Goal: Task Accomplishment & Management: Complete application form

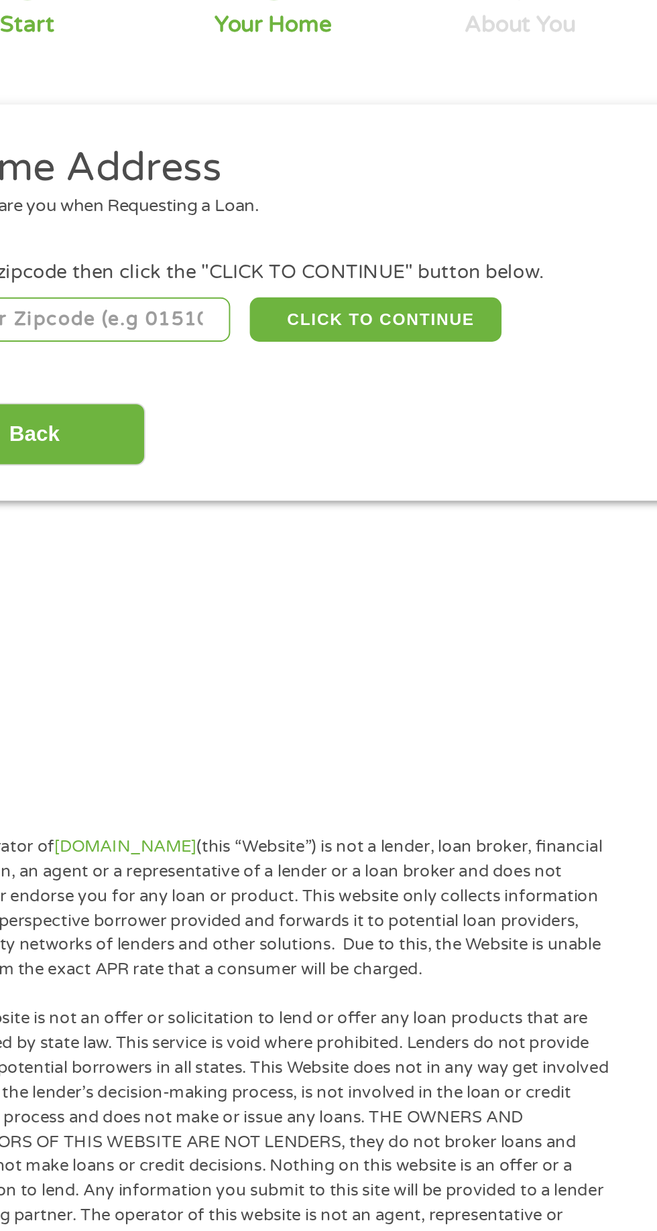
scroll to position [11, 0]
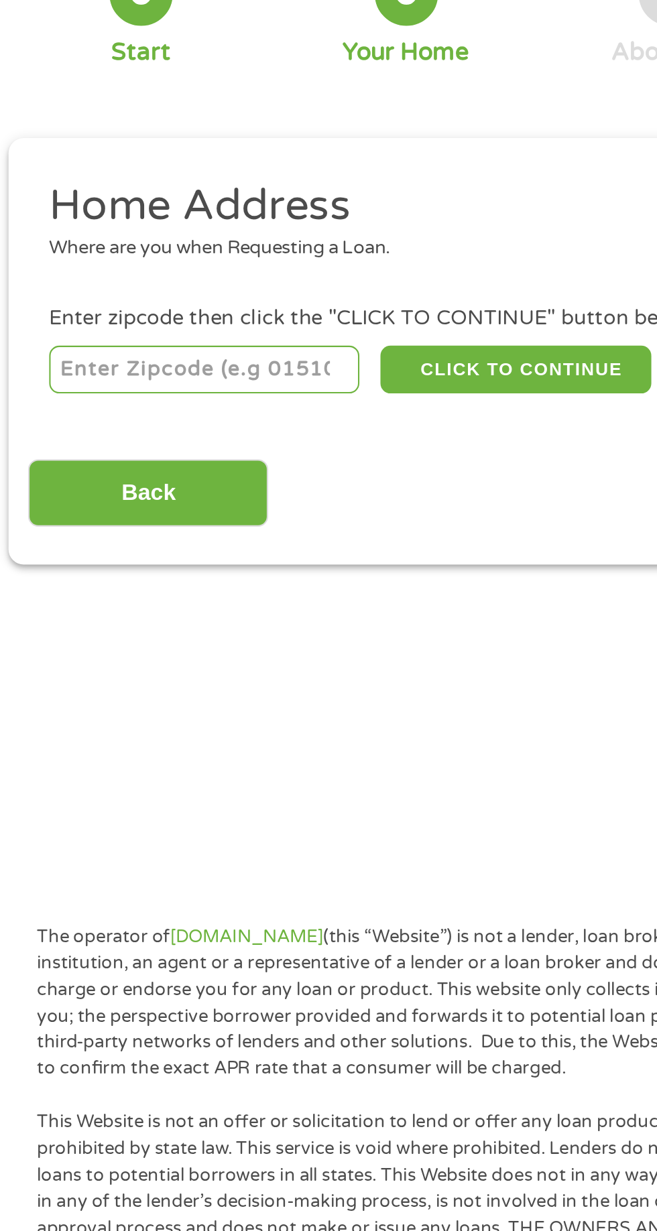
click at [139, 284] on input "number" at bounding box center [106, 286] width 149 height 23
click at [127, 283] on input "number" at bounding box center [106, 286] width 149 height 23
type input "80538"
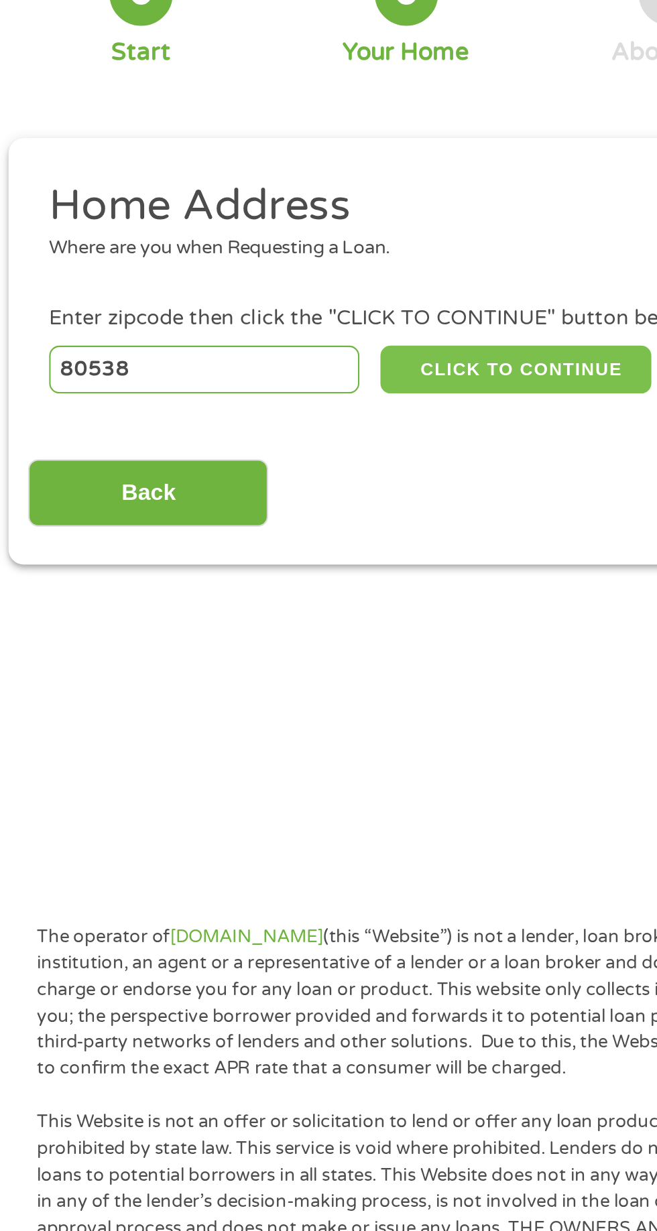
click at [265, 288] on button "CLICK TO CONTINUE" at bounding box center [254, 286] width 129 height 23
type input "80538"
type input "Loveland"
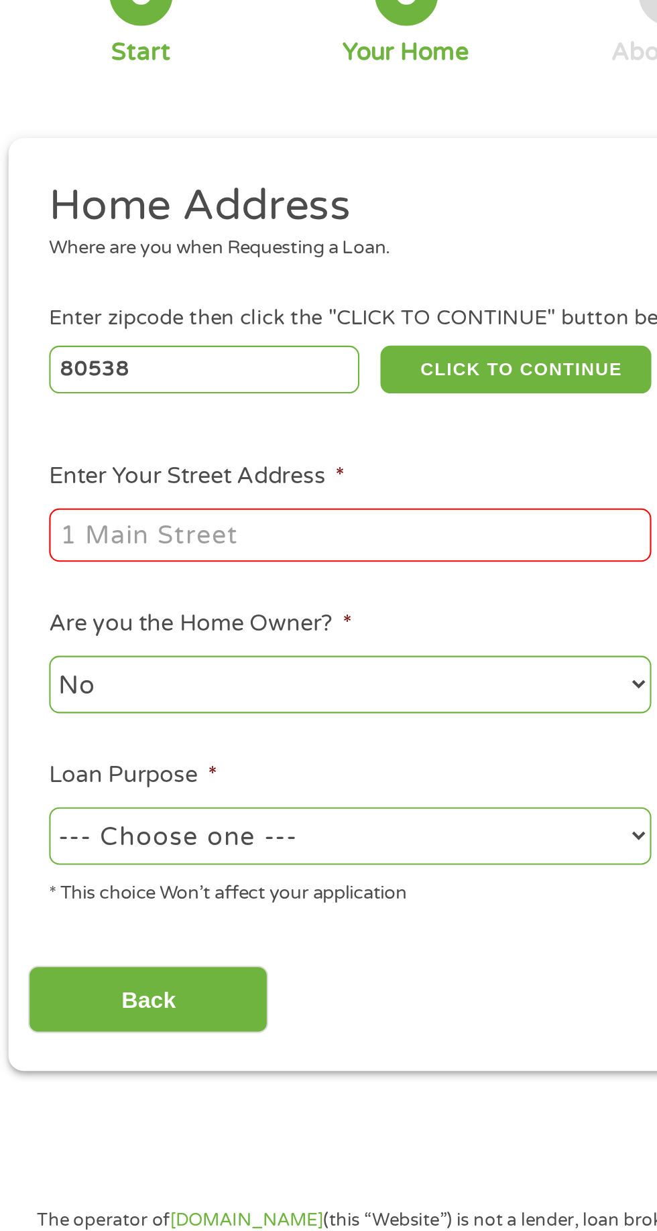
click at [183, 369] on input "Enter Your Street Address *" at bounding box center [176, 365] width 288 height 25
type input "[STREET_ADDRESS][PERSON_NAME]"
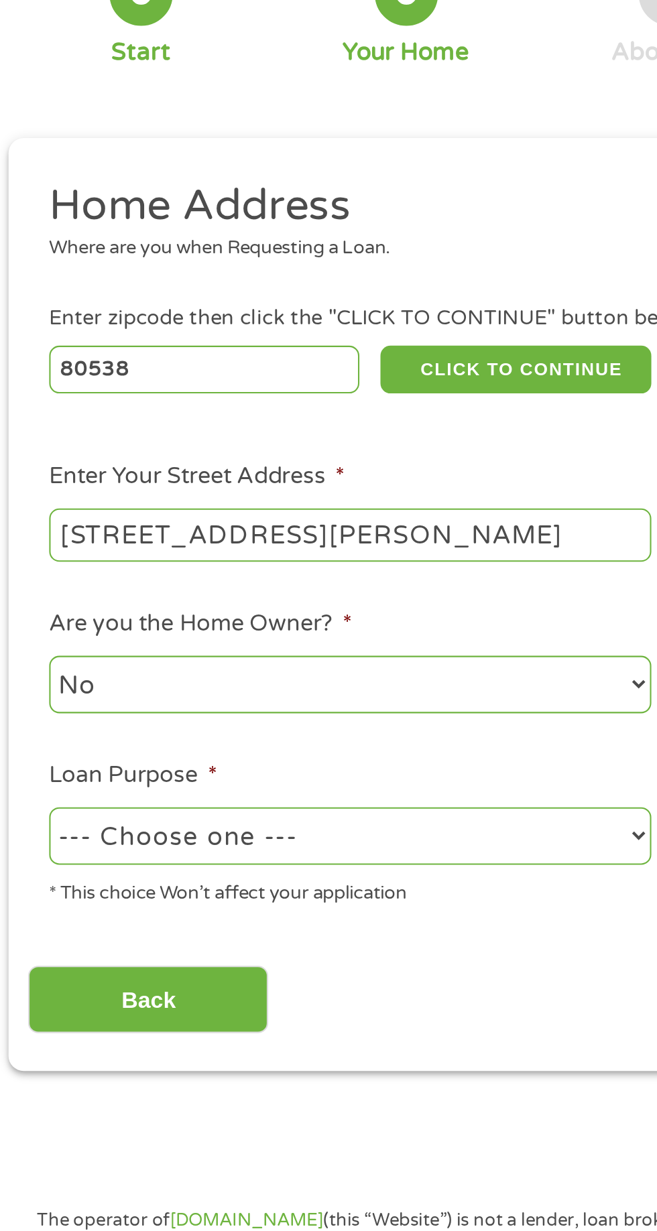
click at [166, 434] on select "No Yes" at bounding box center [176, 436] width 288 height 27
click at [32, 424] on select "No Yes" at bounding box center [176, 436] width 288 height 27
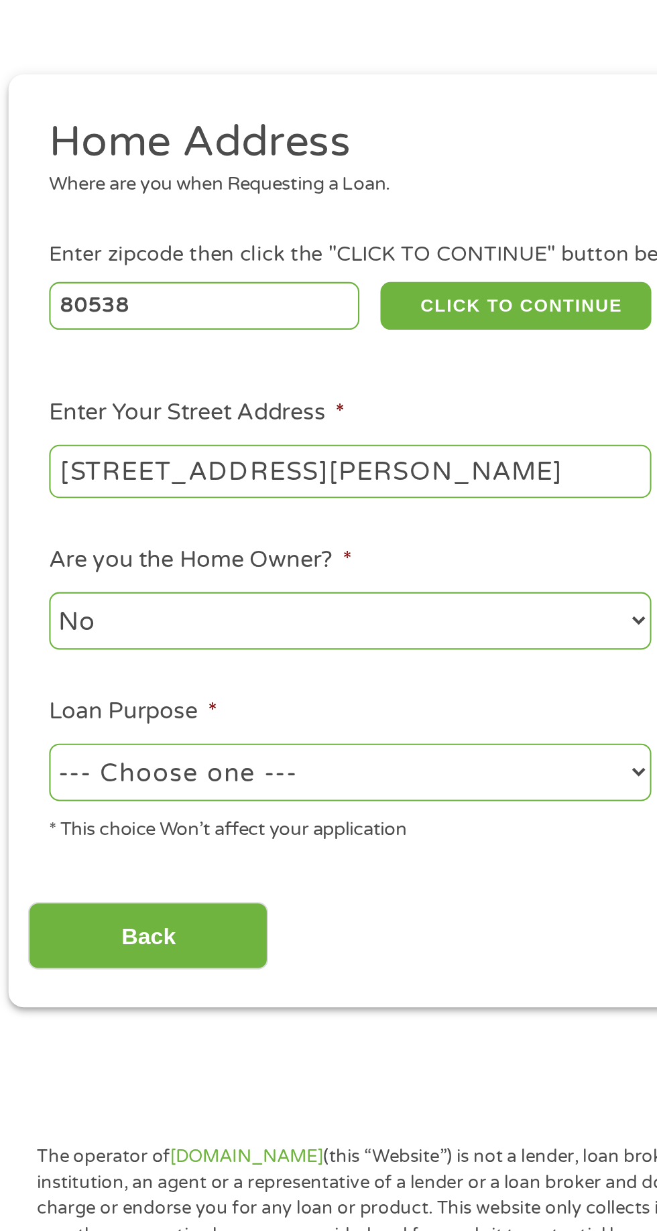
click at [196, 518] on select "--- Choose one --- Pay Bills Debt Consolidation Home Improvement Major Purchase…" at bounding box center [176, 508] width 288 height 27
select select "paybills"
click at [32, 497] on select "--- Choose one --- Pay Bills Debt Consolidation Home Improvement Major Purchase…" at bounding box center [176, 508] width 288 height 27
click at [125, 592] on input "Back" at bounding box center [78, 587] width 115 height 33
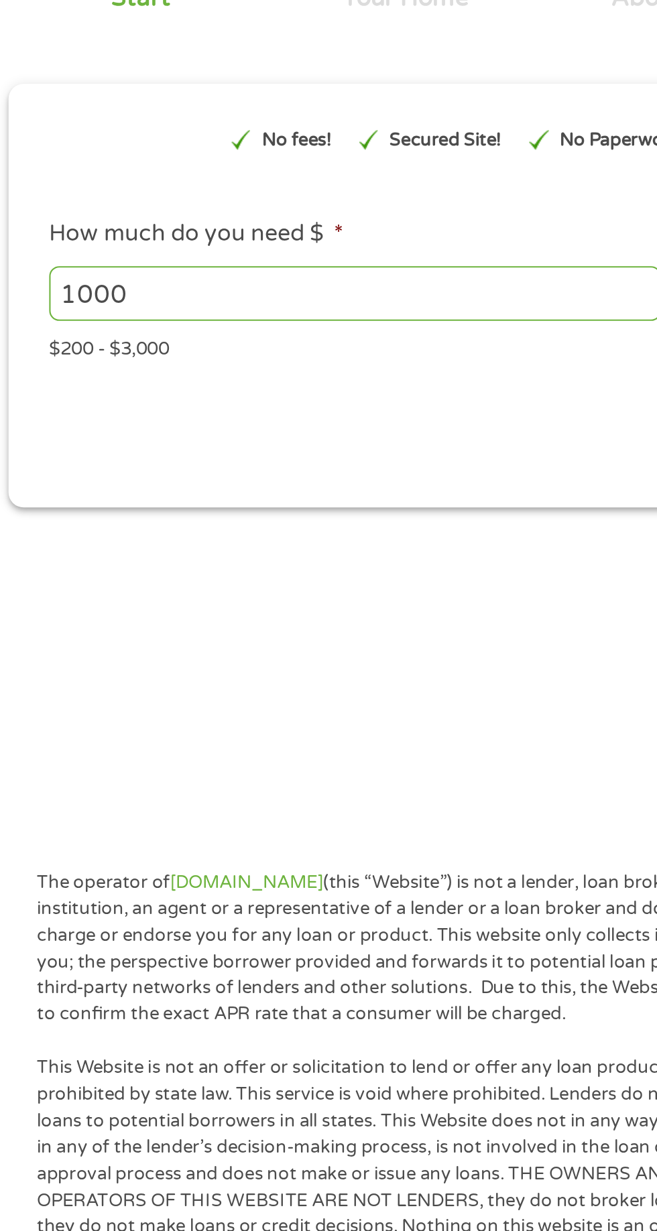
scroll to position [5, 5]
click at [224, 607] on p "The operator of [DOMAIN_NAME] (this “Website”) is not a lender, loan broker, fi…" at bounding box center [199, 594] width 349 height 76
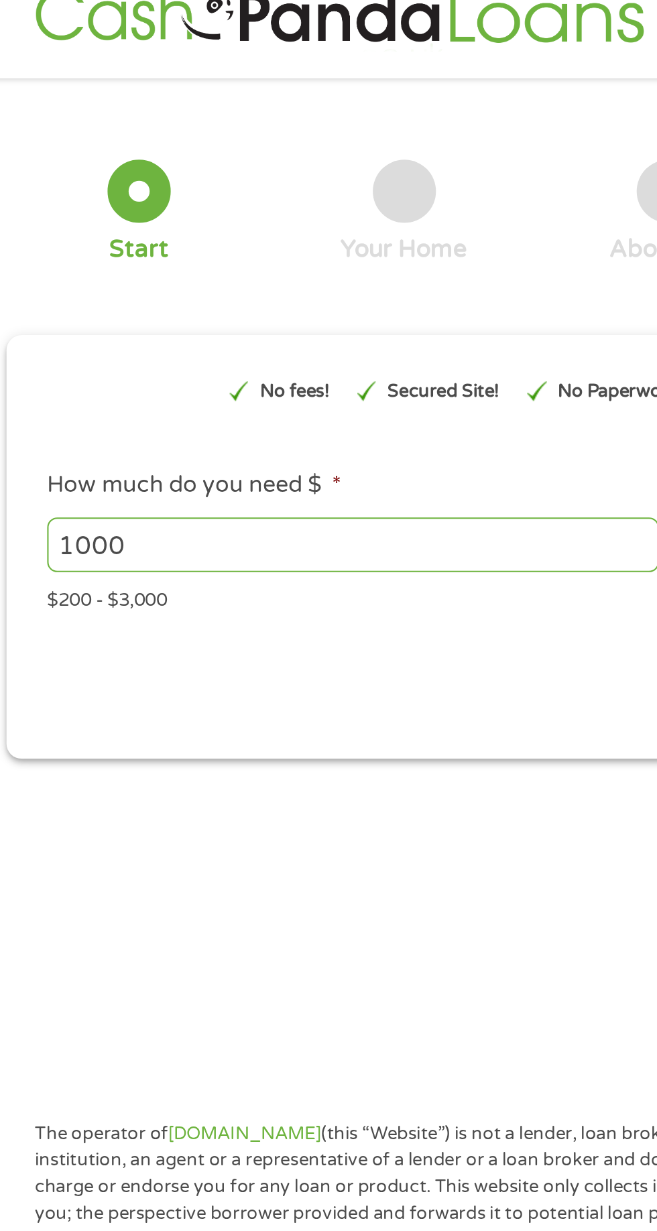
scroll to position [0, 0]
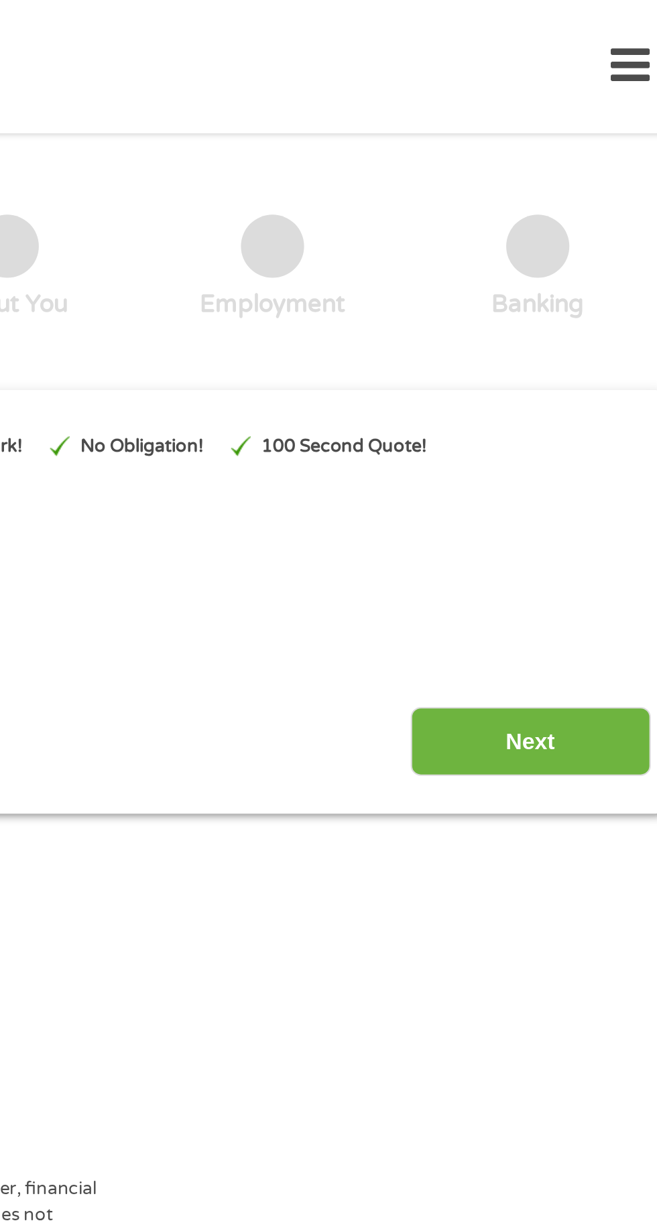
click at [589, 359] on input "Next" at bounding box center [578, 354] width 115 height 33
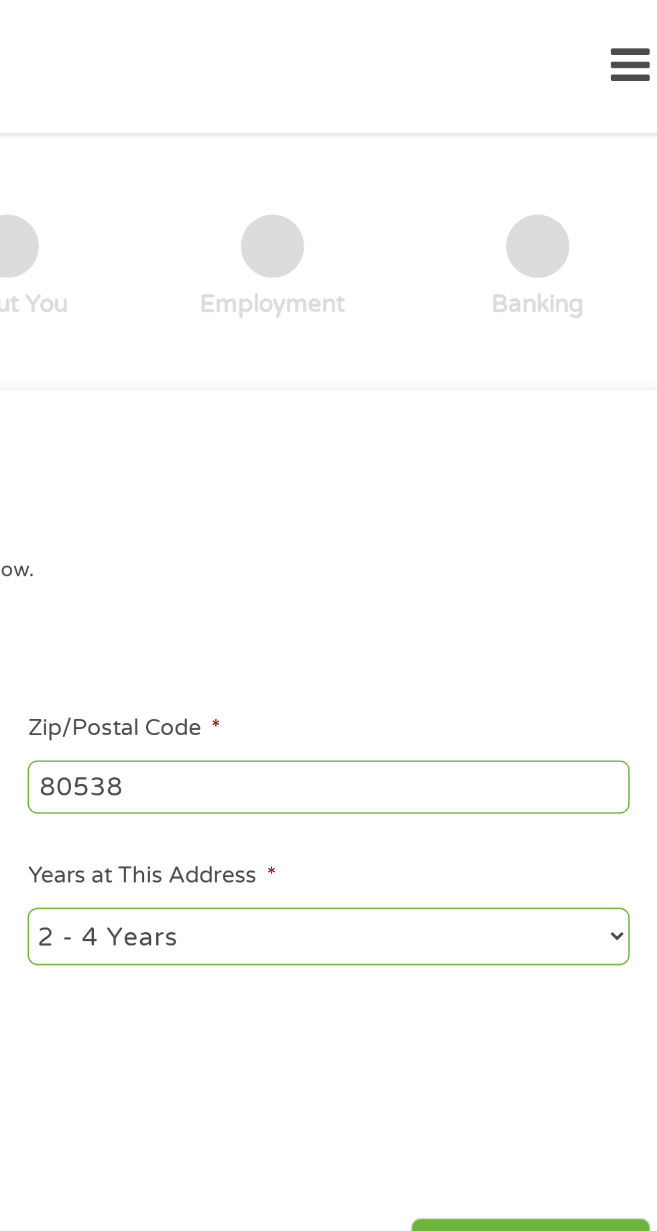
scroll to position [6, 0]
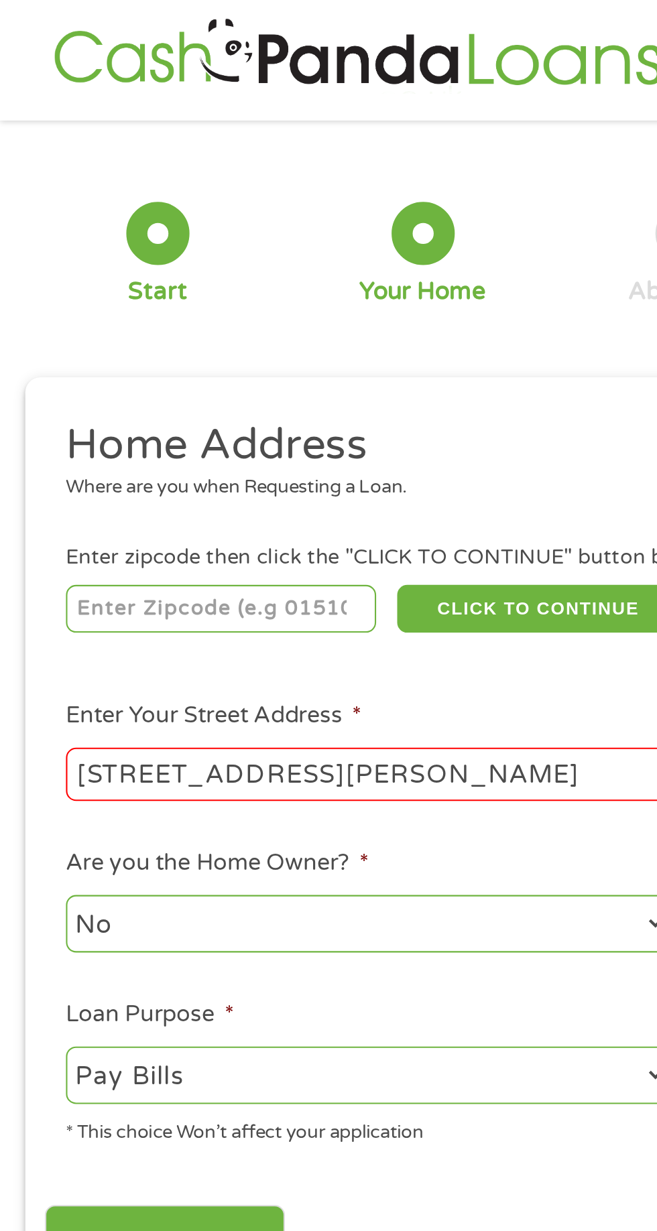
click at [149, 296] on input "number" at bounding box center [106, 291] width 149 height 23
type input "80538"
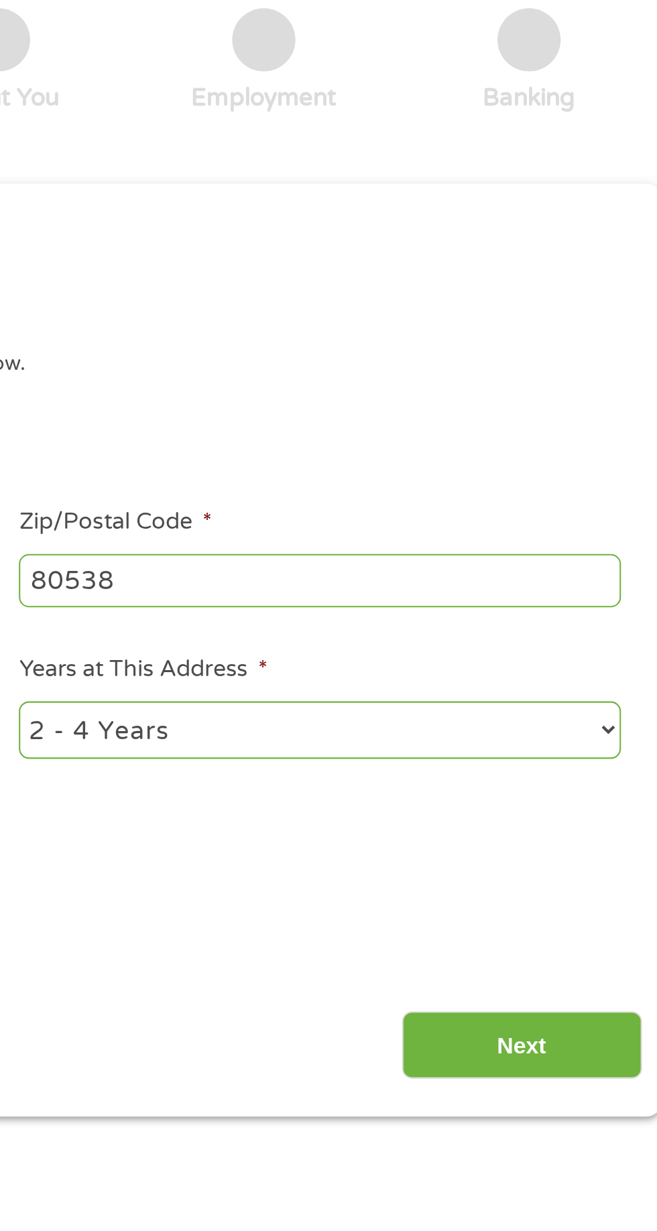
click at [585, 596] on input "Next" at bounding box center [578, 592] width 115 height 33
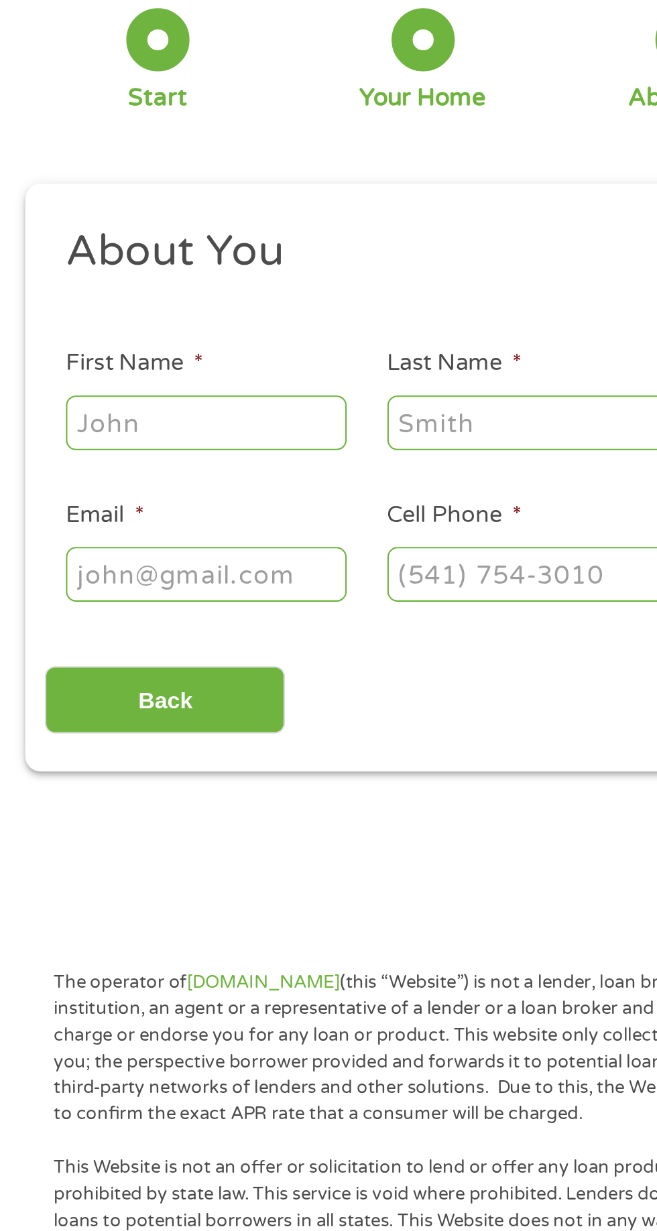
click at [113, 298] on input "First Name *" at bounding box center [99, 294] width 134 height 25
type input "June"
type input "[PERSON_NAME]"
type input "[EMAIL_ADDRESS][DOMAIN_NAME]"
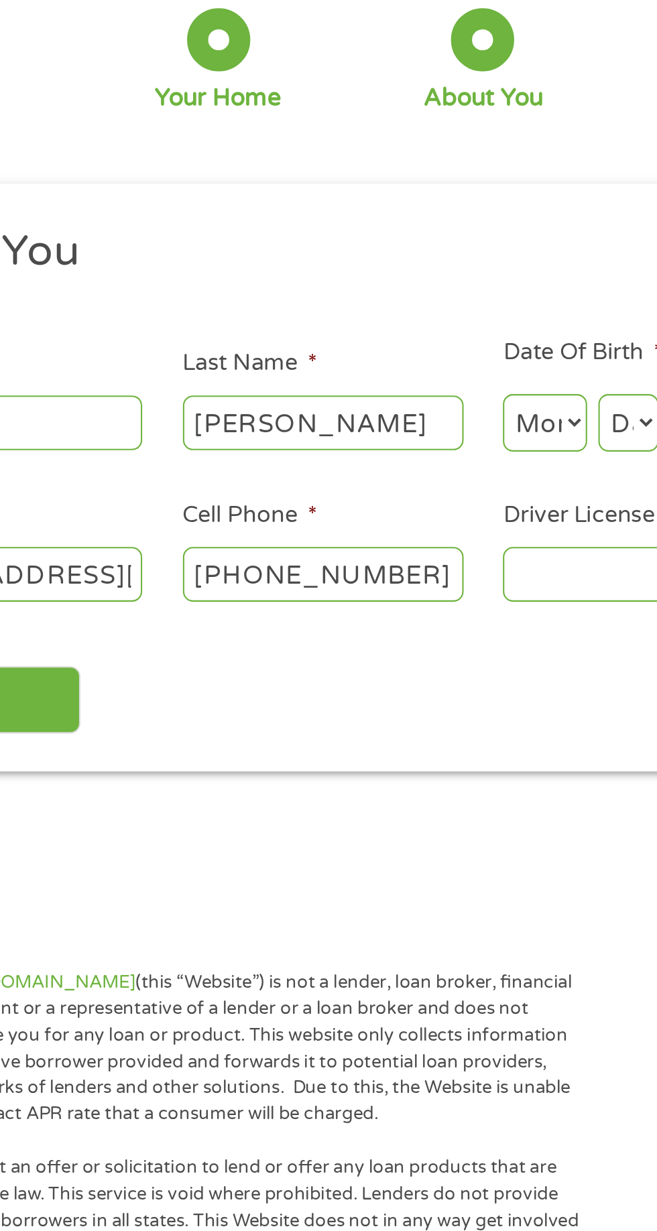
click at [278, 369] on input "[PHONE_NUMBER]" at bounding box center [252, 366] width 134 height 25
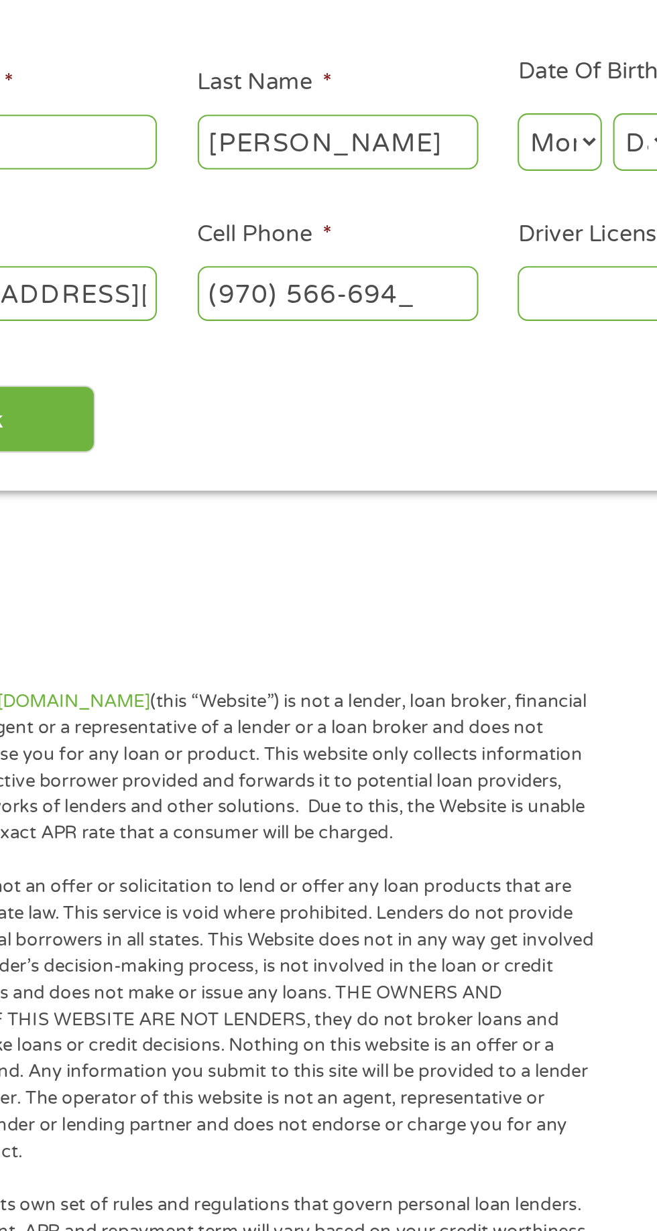
type input "[PHONE_NUMBER]"
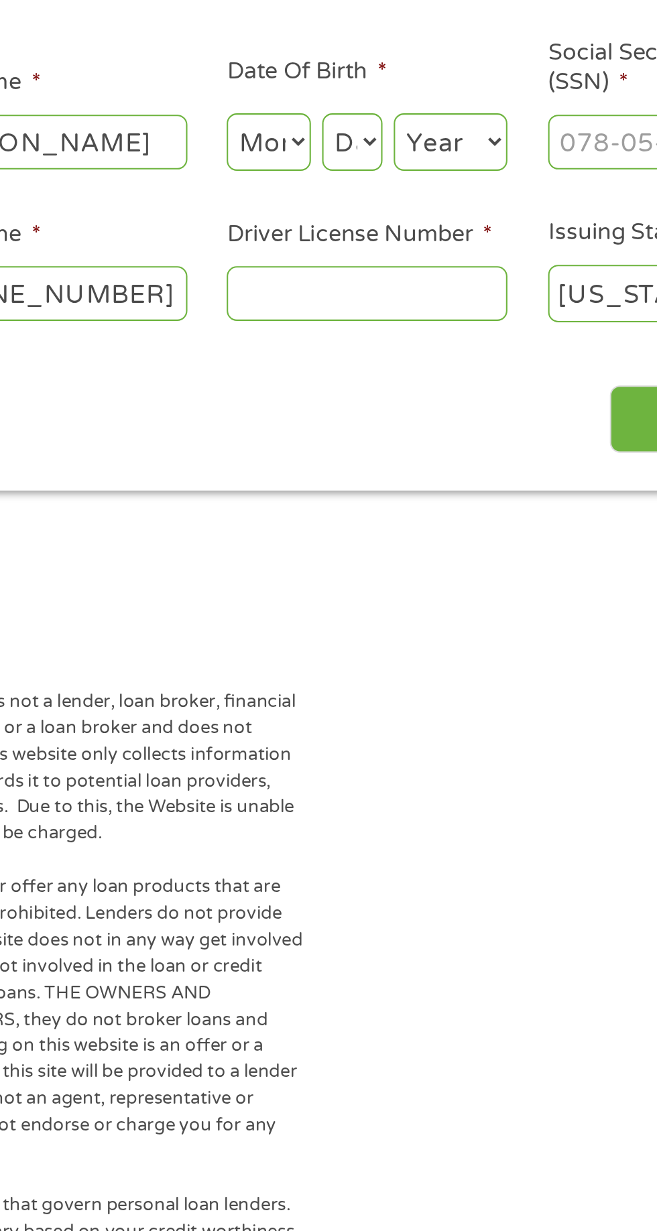
click at [423, 373] on input "Driver License Number *" at bounding box center [405, 366] width 134 height 25
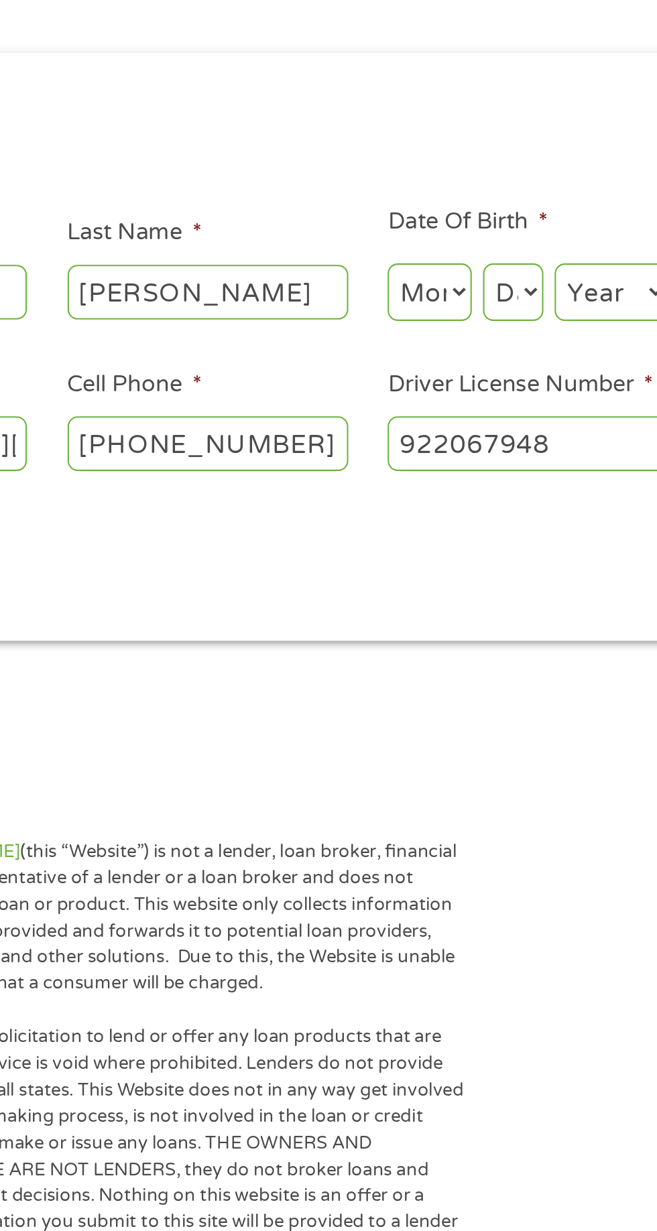
type input "922067948"
click at [367, 302] on select "Month 1 2 3 4 5 6 7 8 9 10 11 12" at bounding box center [358, 294] width 40 height 27
select select "12"
click at [338, 281] on select "Month 1 2 3 4 5 6 7 8 9 10 11 12" at bounding box center [358, 294] width 40 height 27
click at [404, 305] on select "Day 1 2 3 4 5 6 7 8 9 10 11 12 13 14 15 16 17 18 19 20 21 22 23 24 25 26 27 28 …" at bounding box center [397, 294] width 29 height 27
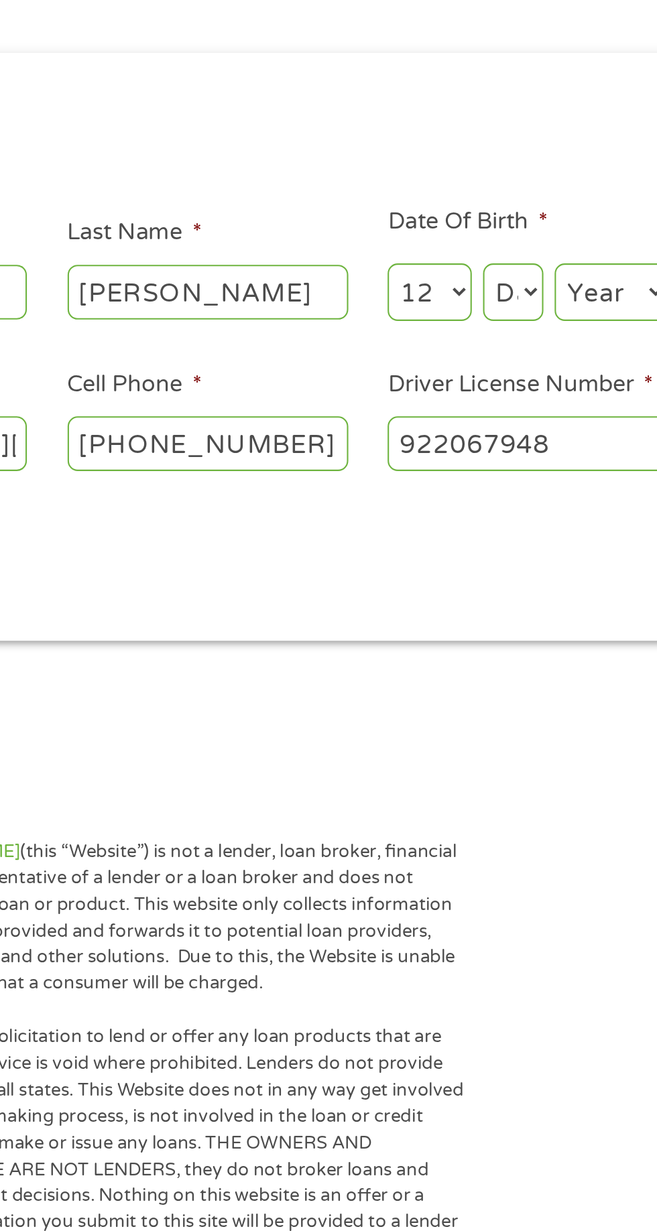
select select "16"
click at [383, 281] on select "Day 1 2 3 4 5 6 7 8 9 10 11 12 13 14 15 16 17 18 19 20 21 22 23 24 25 26 27 28 …" at bounding box center [397, 294] width 29 height 27
click at [421, 369] on input "922067948" at bounding box center [405, 366] width 134 height 25
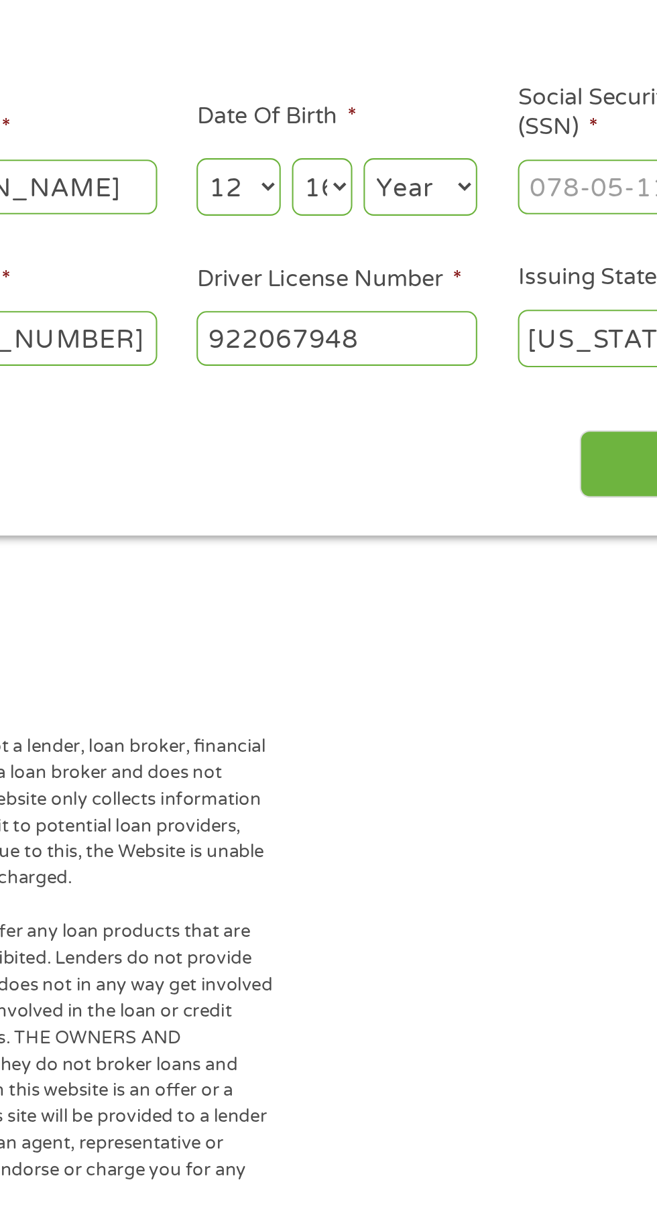
click at [450, 296] on select "Year [DATE] 2006 2005 2004 2003 2002 2001 2000 1999 1998 1997 1996 1995 1994 19…" at bounding box center [445, 294] width 54 height 27
select select "1952"
click at [418, 281] on select "Year [DATE] 2006 2005 2004 2003 2002 2001 2000 1999 1998 1997 1996 1995 1994 19…" at bounding box center [445, 294] width 54 height 27
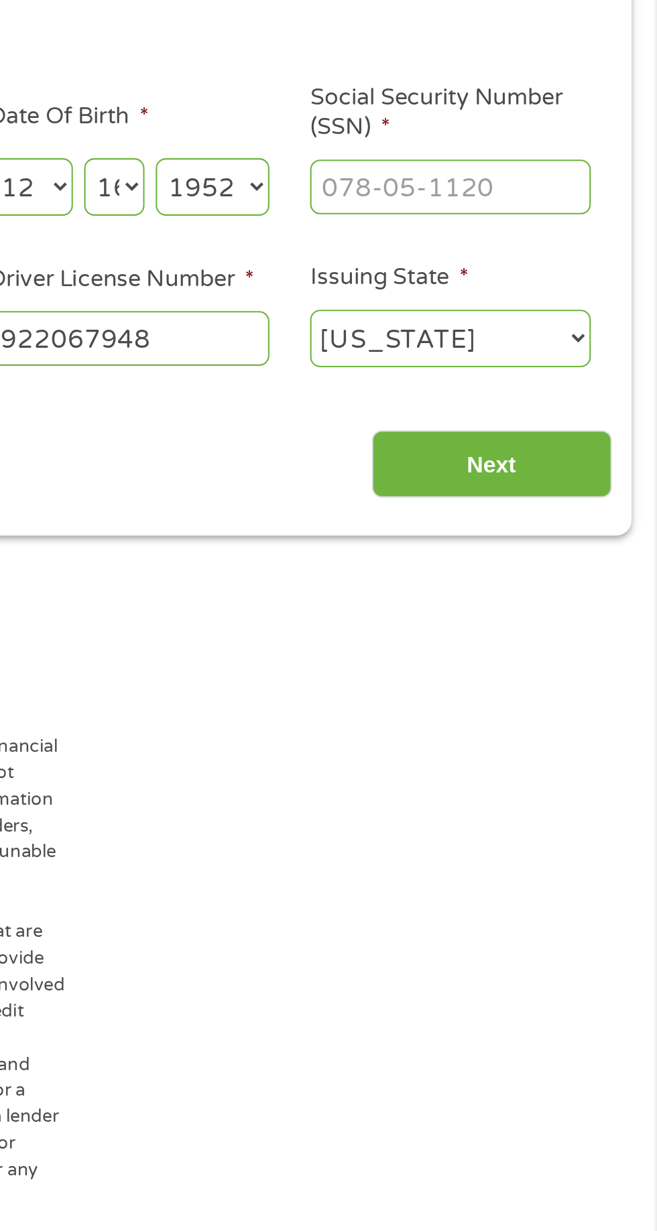
click at [572, 296] on input "Social Security Number (SSN) *" at bounding box center [558, 294] width 134 height 25
type input "521-80-5515"
click at [599, 432] on input "Next" at bounding box center [578, 427] width 115 height 33
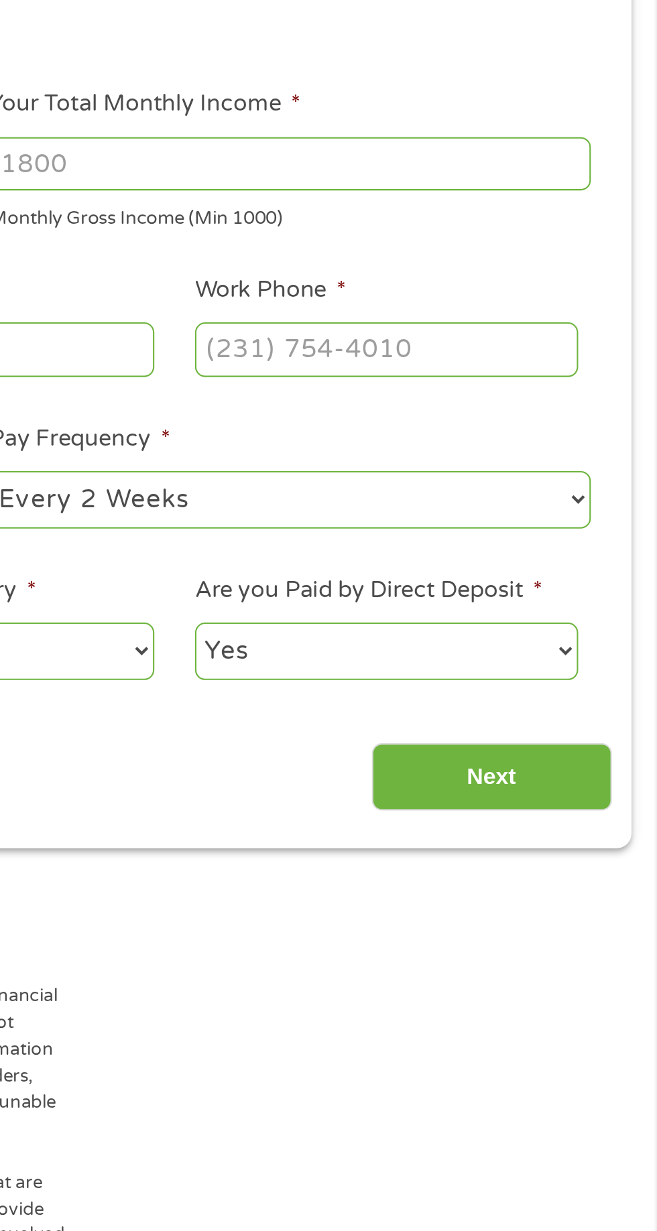
scroll to position [5, 5]
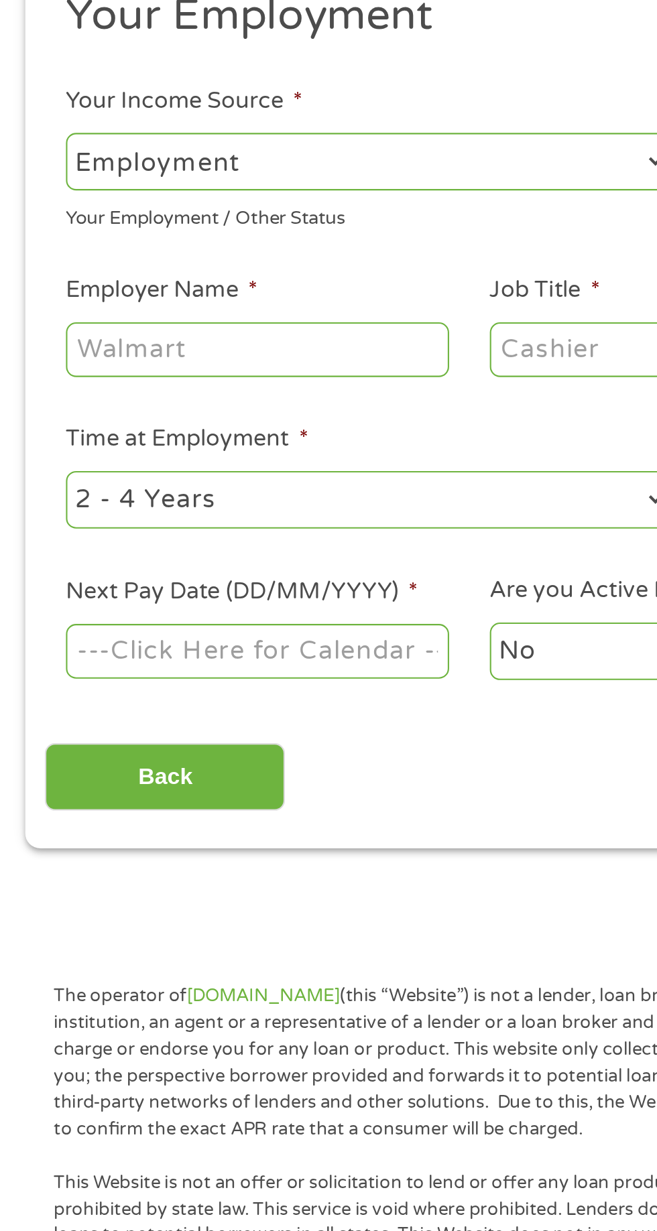
click at [165, 286] on select "--- Choose one --- Employment [DEMOGRAPHIC_DATA] Benefits" at bounding box center [176, 282] width 288 height 27
click at [32, 269] on select "--- Choose one --- Employment [DEMOGRAPHIC_DATA] Benefits" at bounding box center [176, 282] width 288 height 27
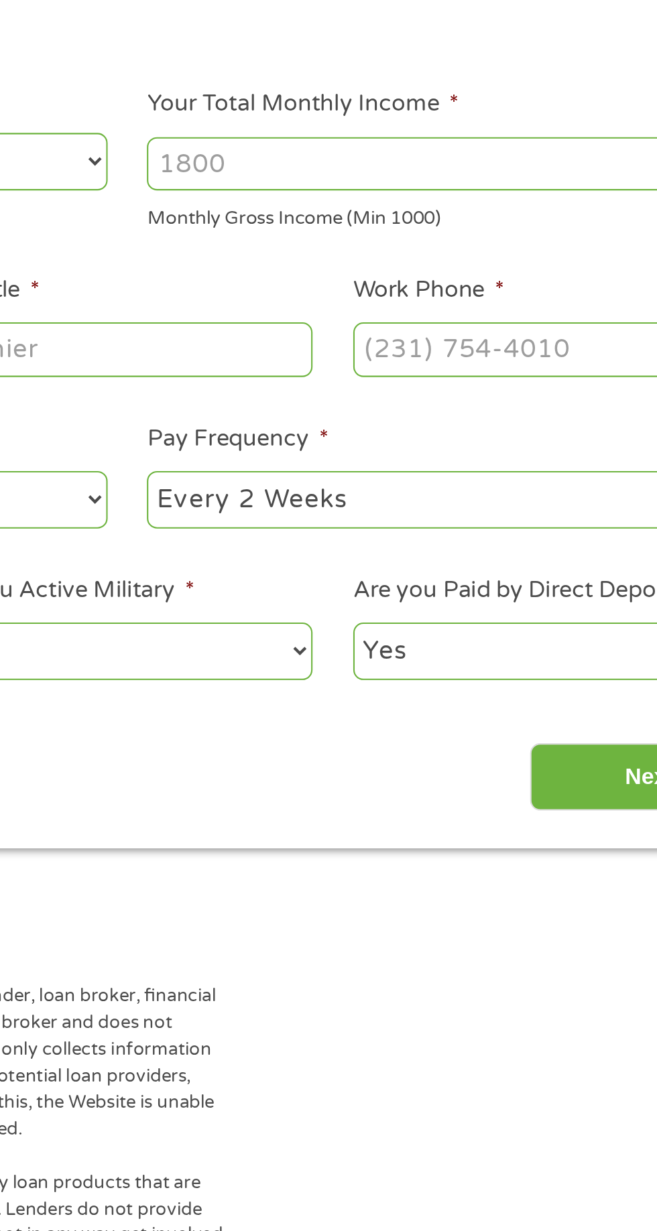
click at [480, 293] on input "Your Total Monthly Income *" at bounding box center [482, 283] width 288 height 25
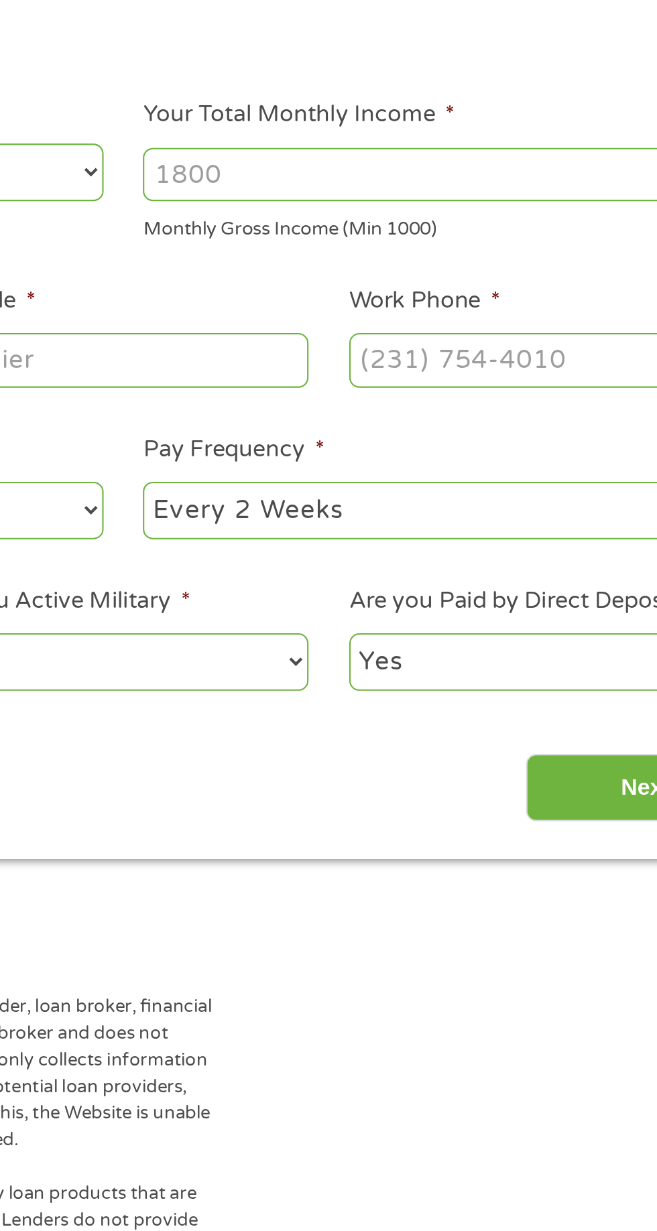
scroll to position [6, 0]
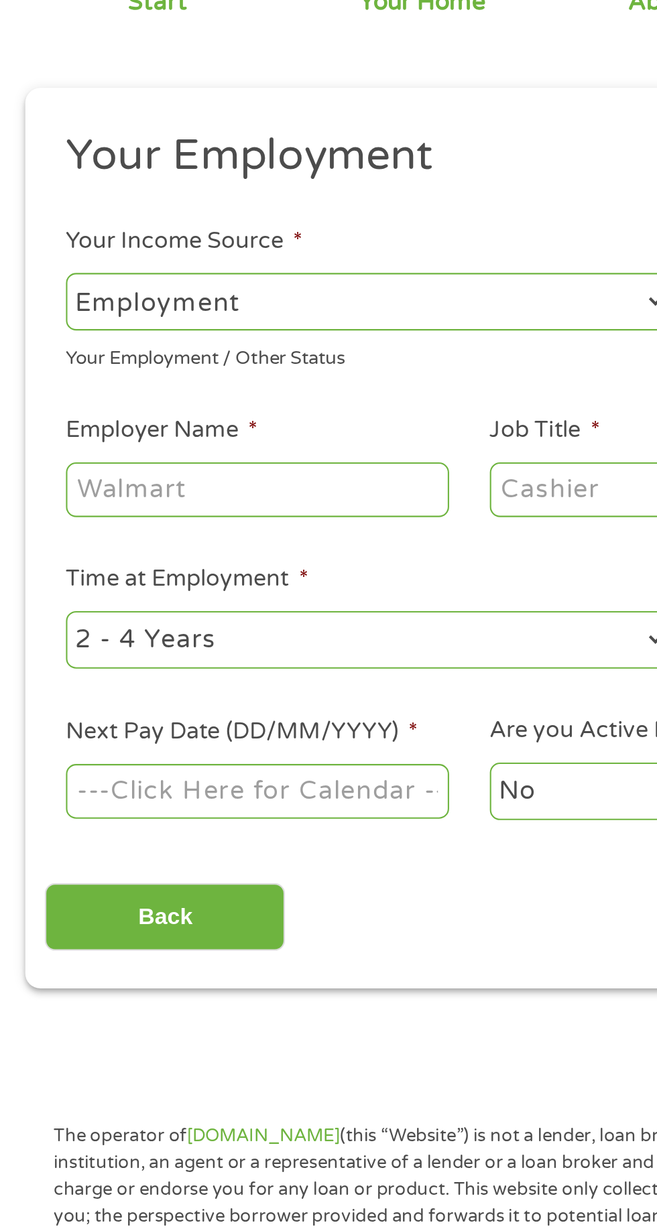
type input "3600"
click at [175, 377] on input "Employer Name *" at bounding box center [123, 371] width 183 height 25
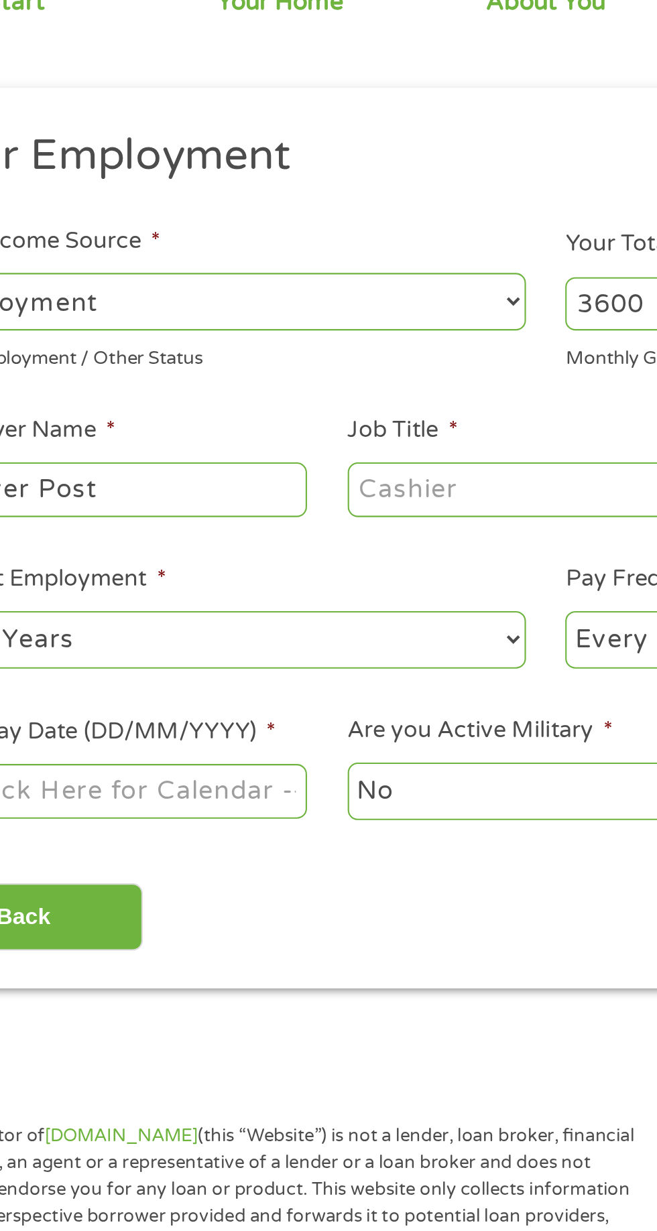
type input "Denver Post"
click at [314, 377] on input "Job Title *" at bounding box center [325, 371] width 183 height 25
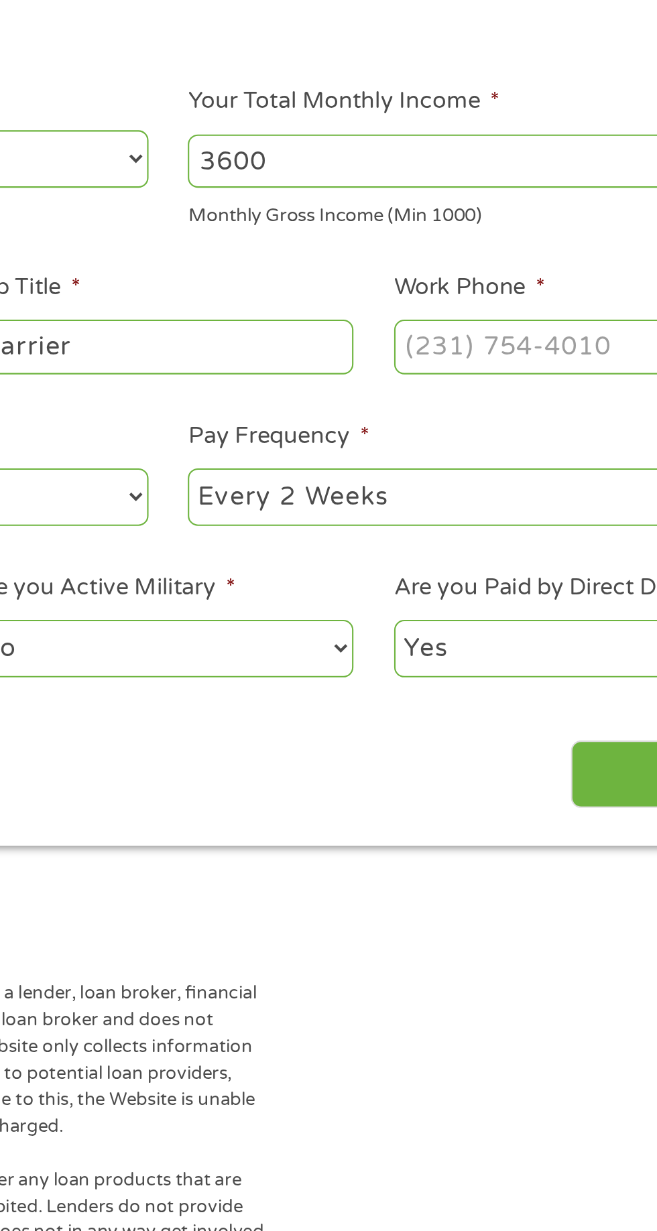
type input "Carrier"
click at [501, 375] on input "Work Phone *" at bounding box center [527, 371] width 183 height 25
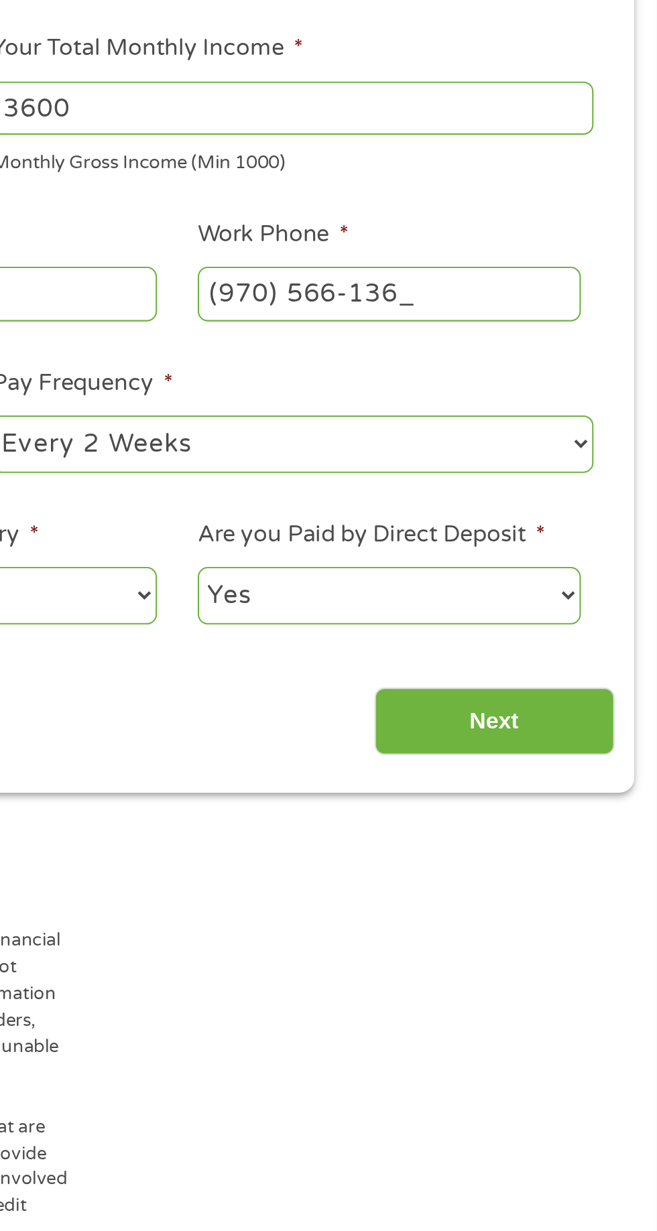
type input "[PHONE_NUMBER]"
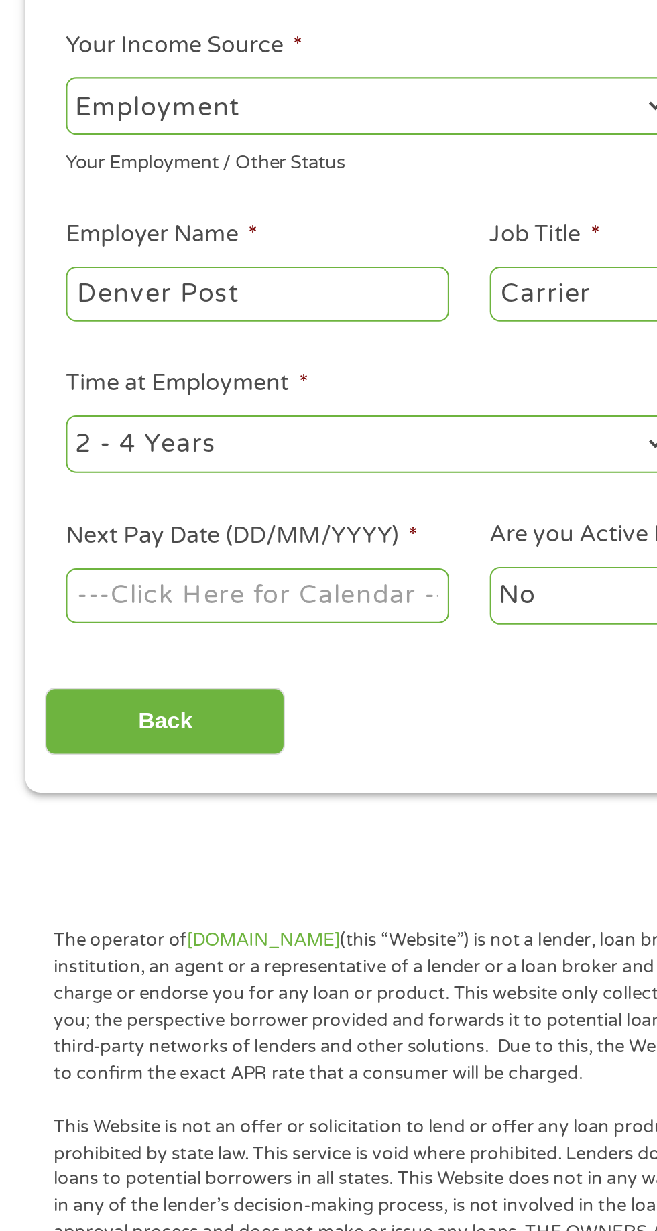
click at [141, 454] on select "--- Choose one --- 1 Year or less 1 - 2 Years 2 - 4 Years Over 4 Years" at bounding box center [176, 443] width 288 height 27
select select "60months"
click at [32, 430] on select "--- Choose one --- 1 Year or less 1 - 2 Years 2 - 4 Years Over 4 Years" at bounding box center [176, 443] width 288 height 27
click at [152, 524] on body "Home Get Loan Offer How it works FAQs Blog Cash Loans Quick Loans Online Loans …" at bounding box center [328, 1016] width 657 height 2045
click at [116, 528] on input "Next Pay Date (DD/MM/YYYY) *" at bounding box center [123, 515] width 183 height 25
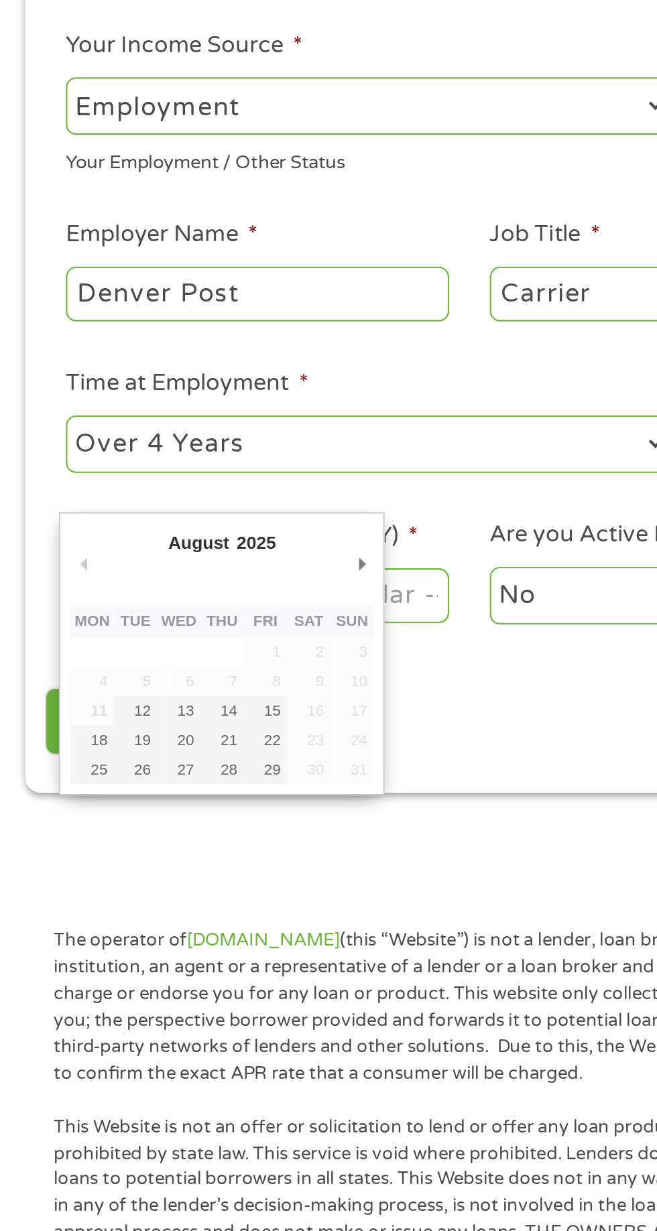
type input "[DATE]"
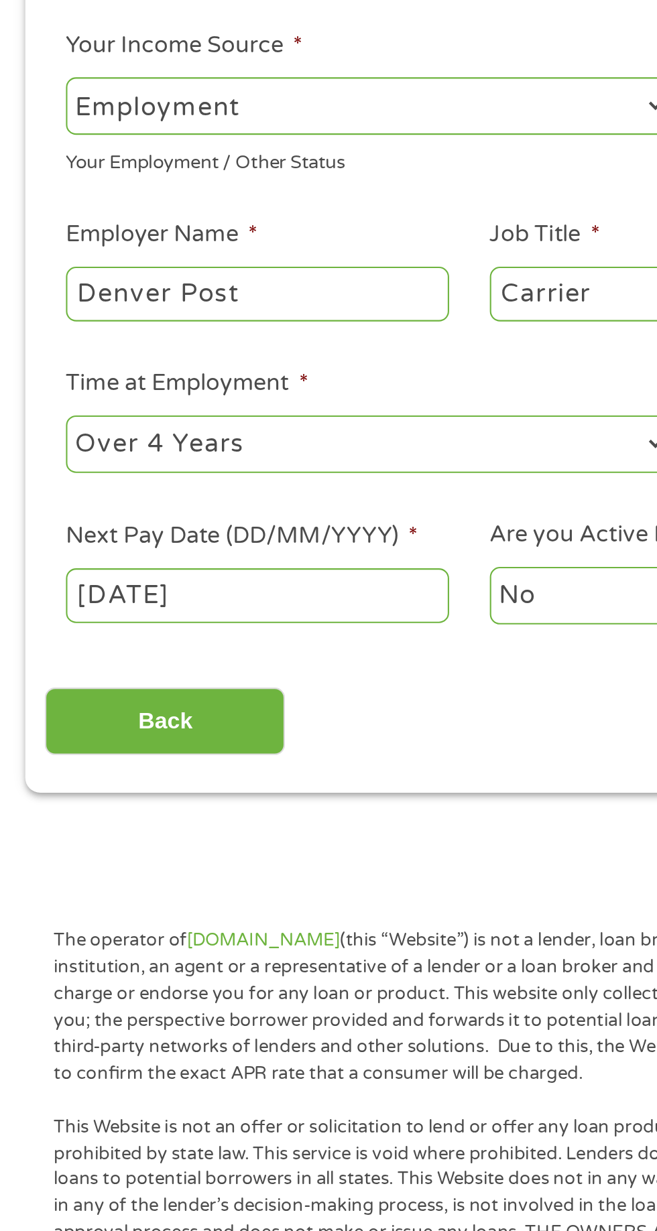
click at [76, 512] on body "Home Get Loan Offer How it works FAQs Blog Cash Loans Quick Loans Online Loans …" at bounding box center [328, 1016] width 657 height 2045
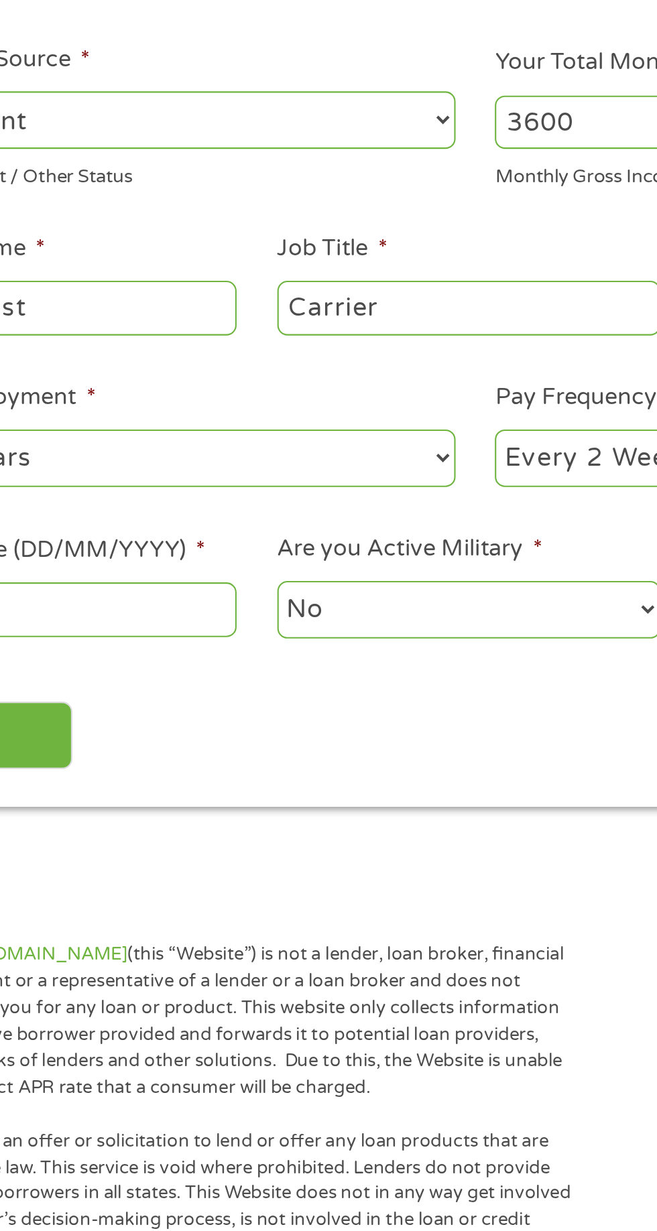
click at [333, 518] on select "No Yes" at bounding box center [325, 516] width 183 height 27
click at [234, 503] on select "No Yes" at bounding box center [325, 516] width 183 height 27
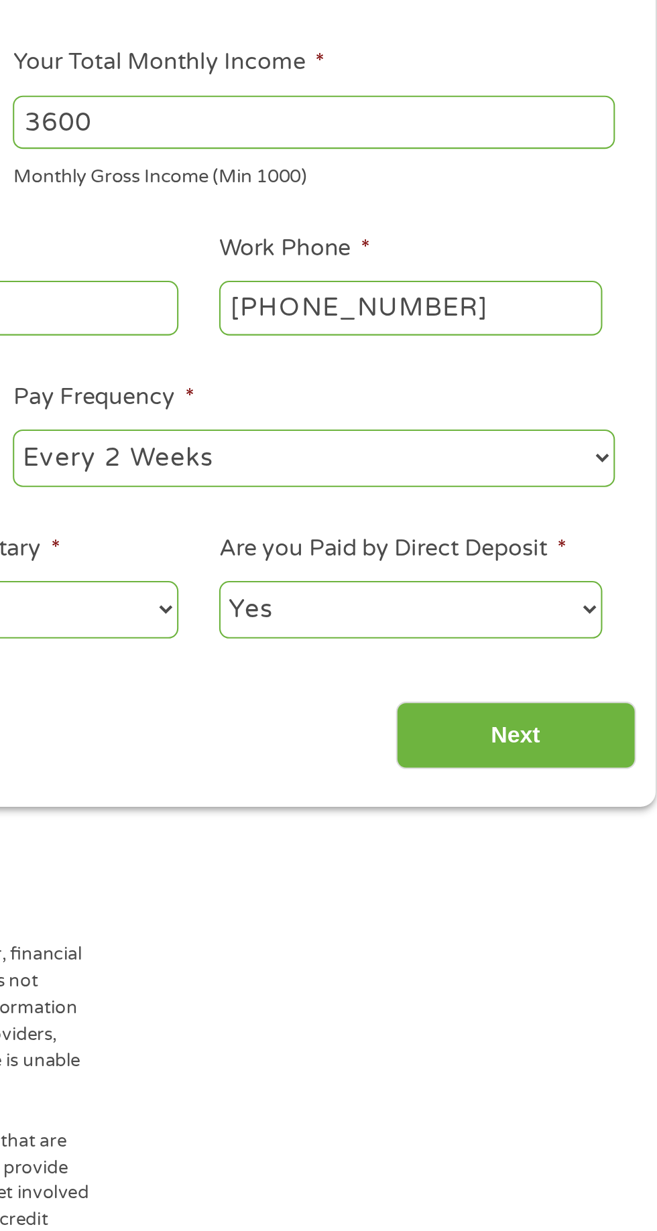
click at [579, 577] on input "Next" at bounding box center [578, 576] width 115 height 33
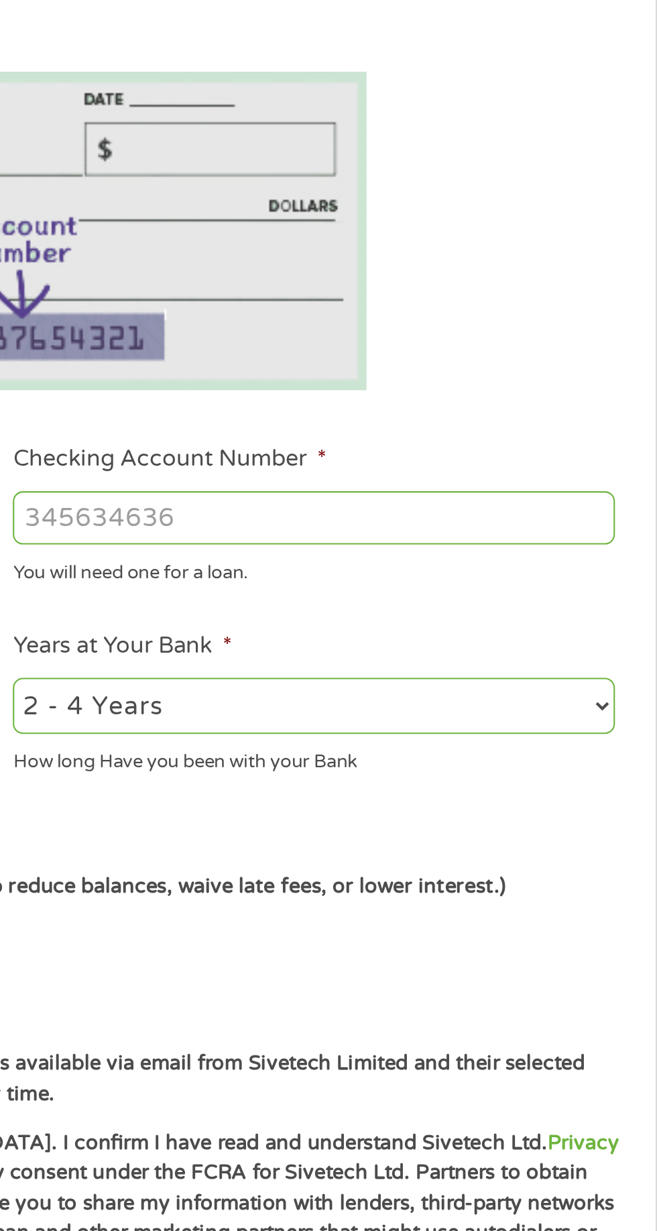
scroll to position [5, 5]
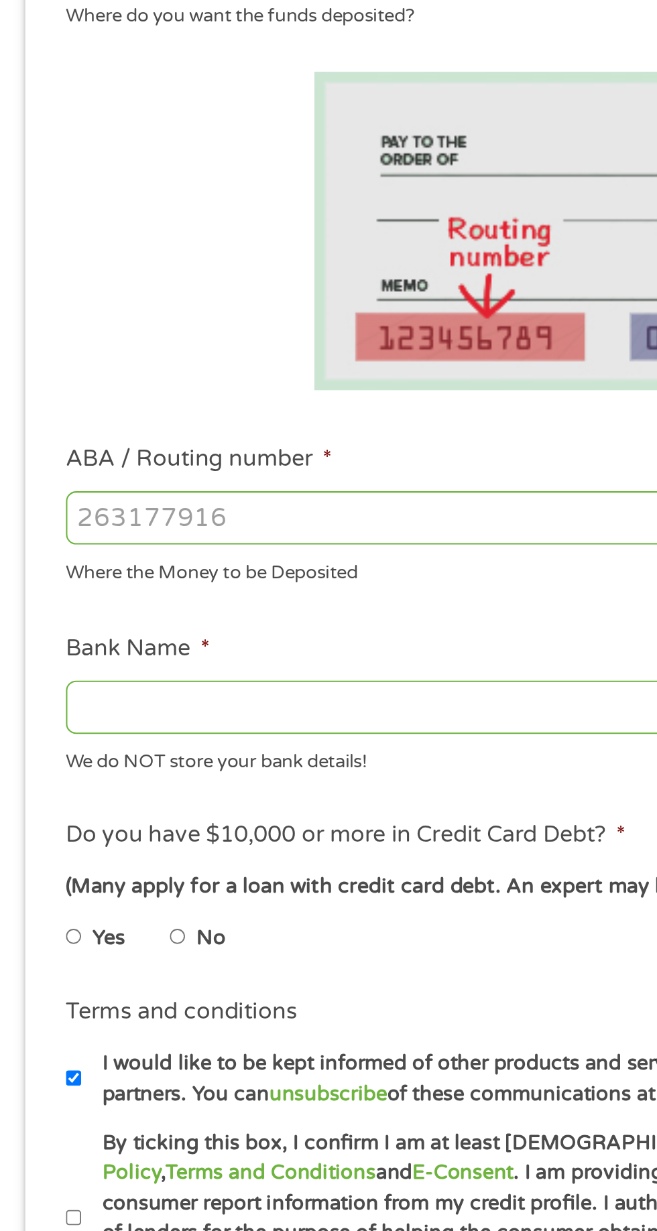
click at [147, 468] on input "ABA / Routing number *" at bounding box center [176, 472] width 288 height 25
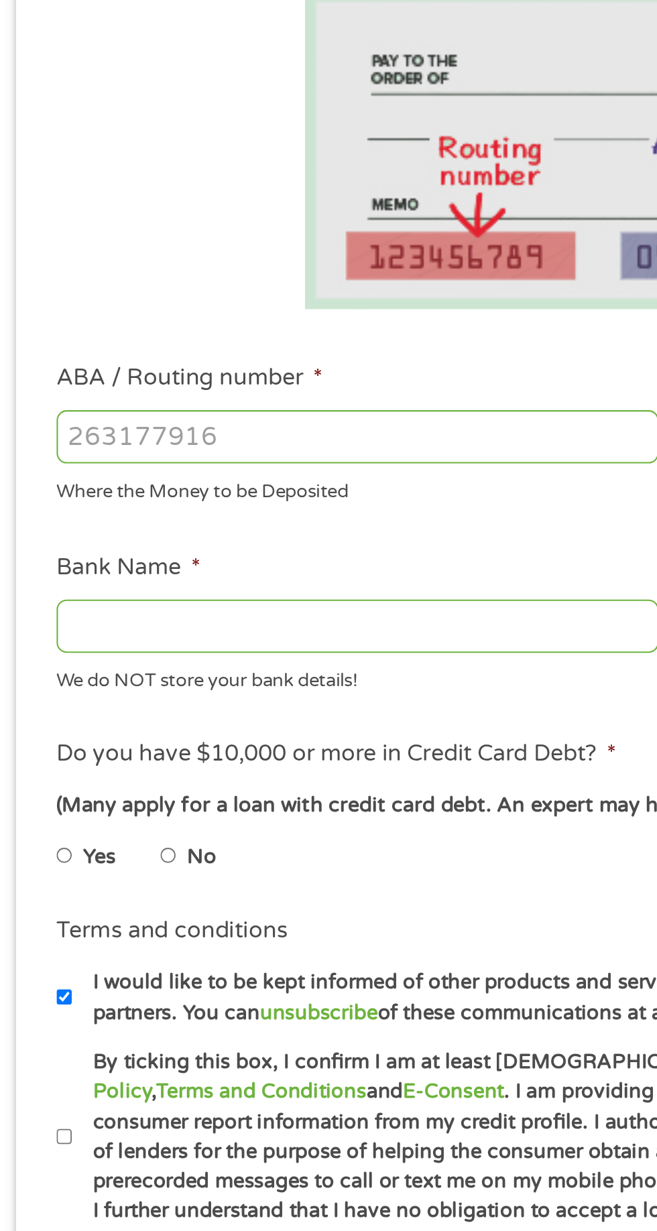
scroll to position [6, 0]
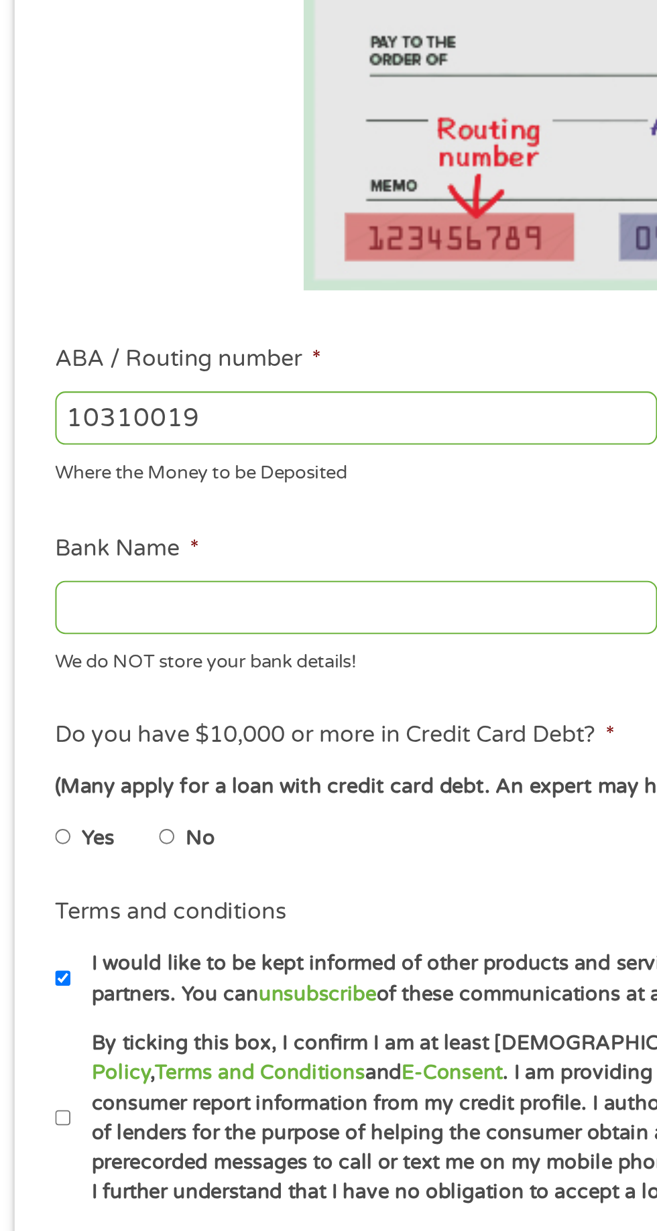
type input "103100195"
type input "CENTRAL NATIONAL BANK TRUST"
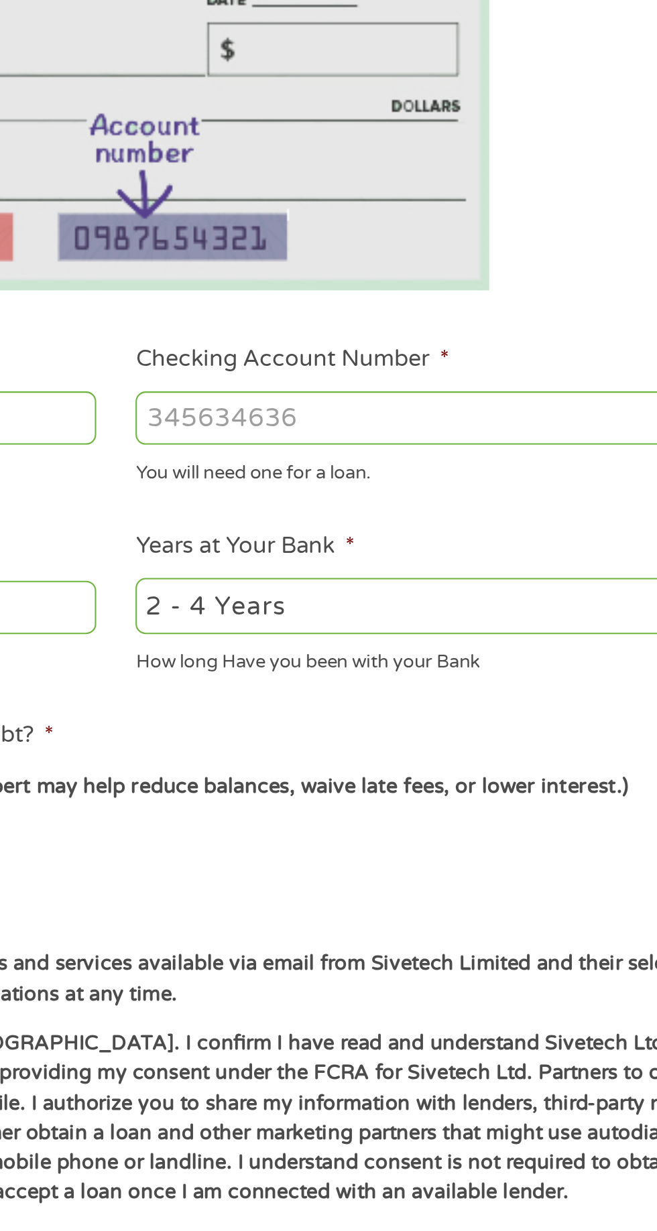
type input "103100195"
click at [438, 467] on input "Checking Account Number *" at bounding box center [482, 472] width 288 height 25
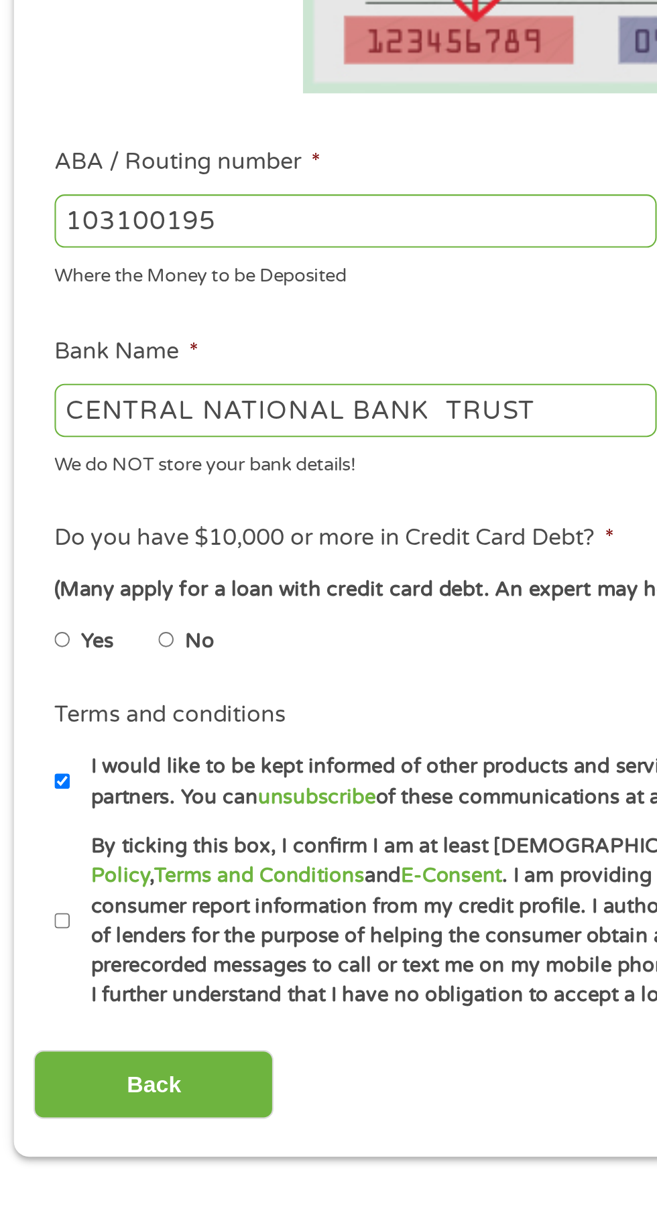
type input "[CREDIT_CARD_NUMBER]"
click at [98, 668] on label "No" at bounding box center [101, 673] width 14 height 15
click at [89, 668] on input "No" at bounding box center [85, 672] width 8 height 21
radio input "true"
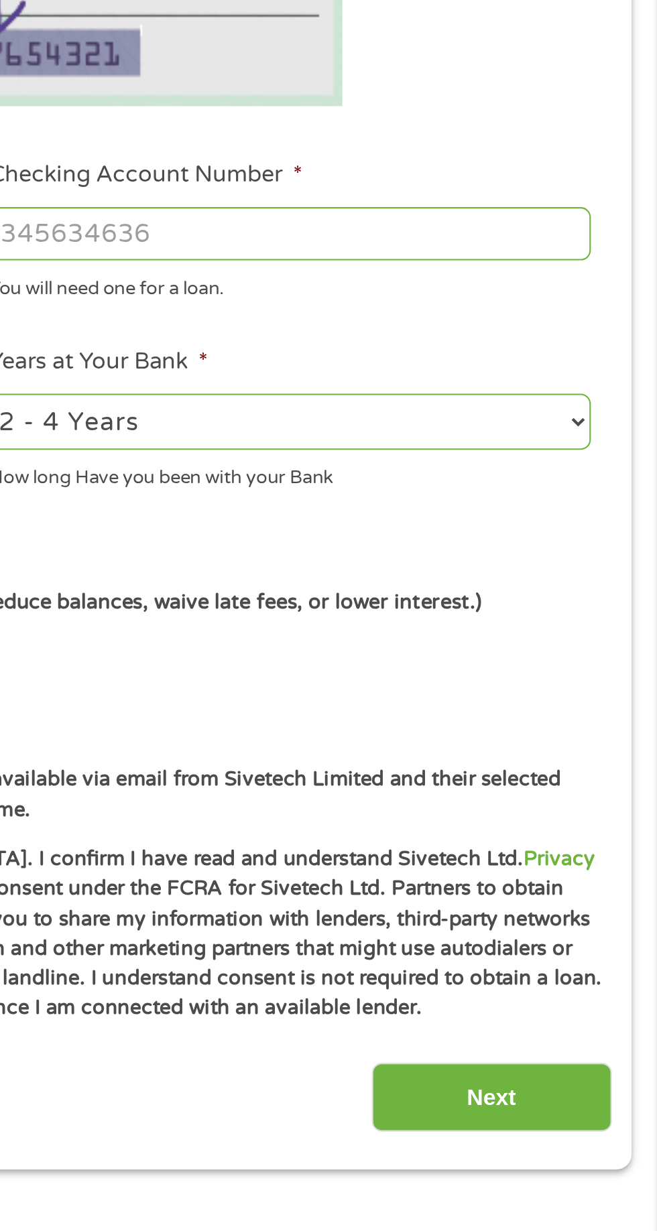
click at [621, 730] on label "I would like to be kept informed of other products and services available via e…" at bounding box center [335, 740] width 592 height 29
click at [40, 730] on input "I would like to be kept informed of other products and services available via e…" at bounding box center [36, 740] width 8 height 21
checkbox input "false"
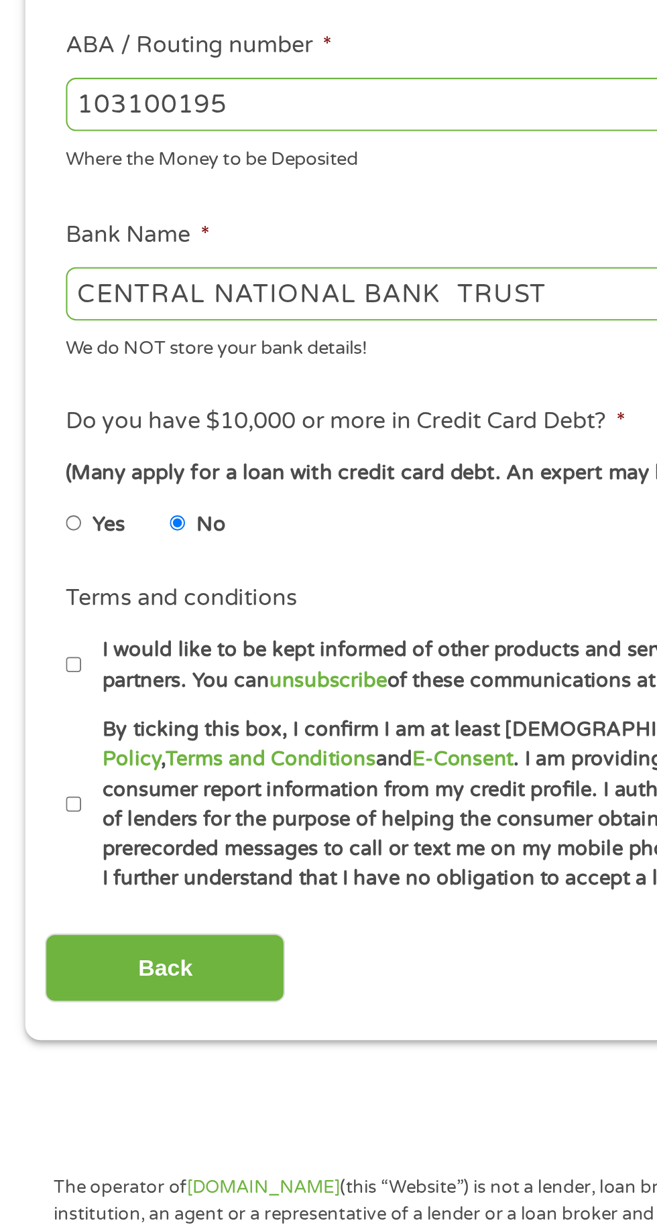
click at [46, 808] on label "By ticking this box, I confirm I am at least [DEMOGRAPHIC_DATA]. I confirm I ha…" at bounding box center [335, 807] width 592 height 86
click at [40, 808] on input "By ticking this box, I confirm I am at least [DEMOGRAPHIC_DATA]. I confirm I ha…" at bounding box center [36, 806] width 8 height 21
checkbox input "true"
click at [52, 751] on label "I would like to be kept informed of other products and services available via e…" at bounding box center [335, 740] width 592 height 29
click at [40, 751] on input "I would like to be kept informed of other products and services available via e…" at bounding box center [36, 740] width 8 height 21
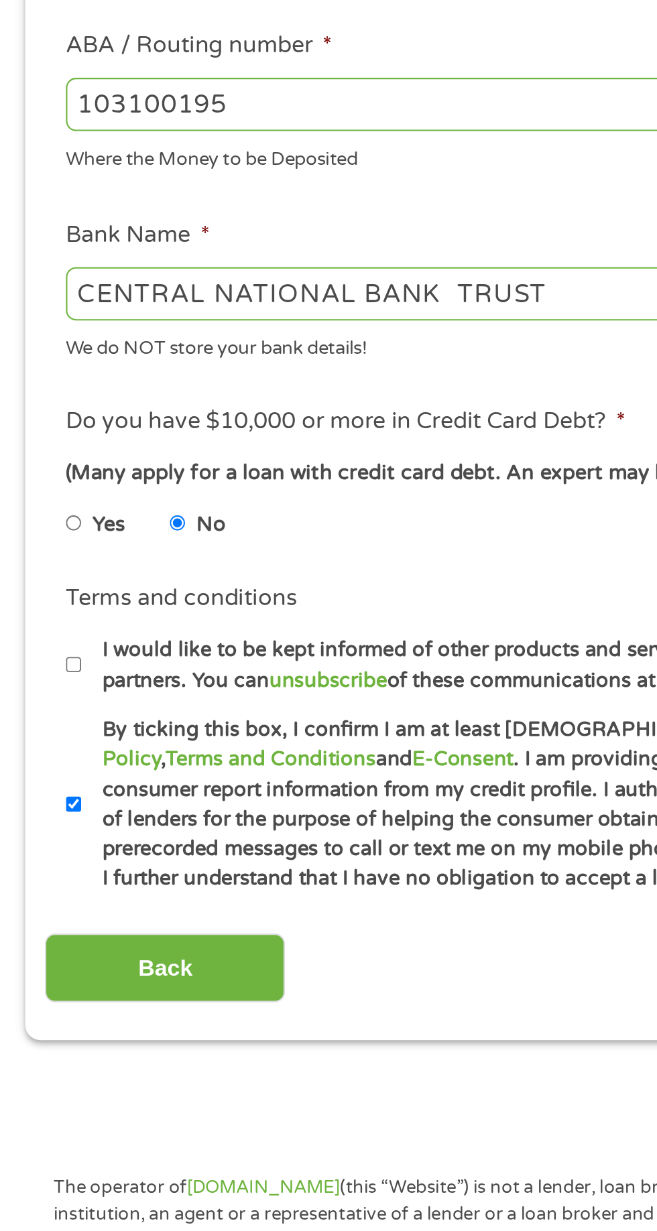
checkbox input "true"
click at [108, 882] on input "Back" at bounding box center [78, 885] width 115 height 33
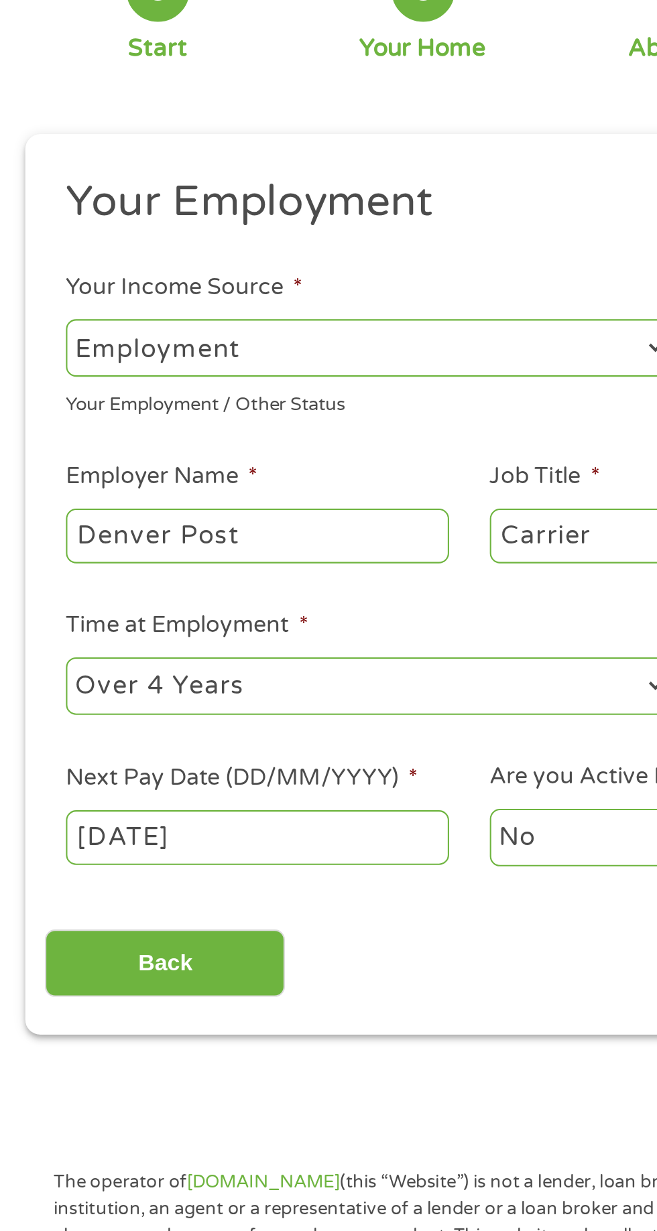
scroll to position [0, 0]
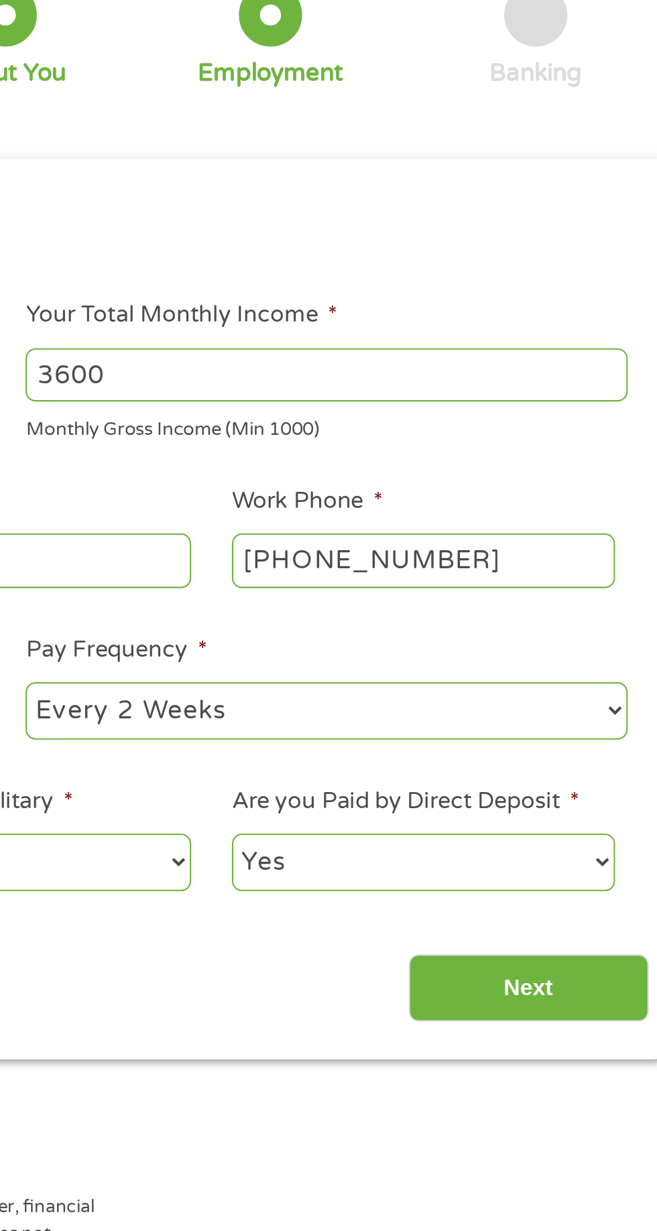
click at [584, 581] on input "Next" at bounding box center [578, 582] width 115 height 33
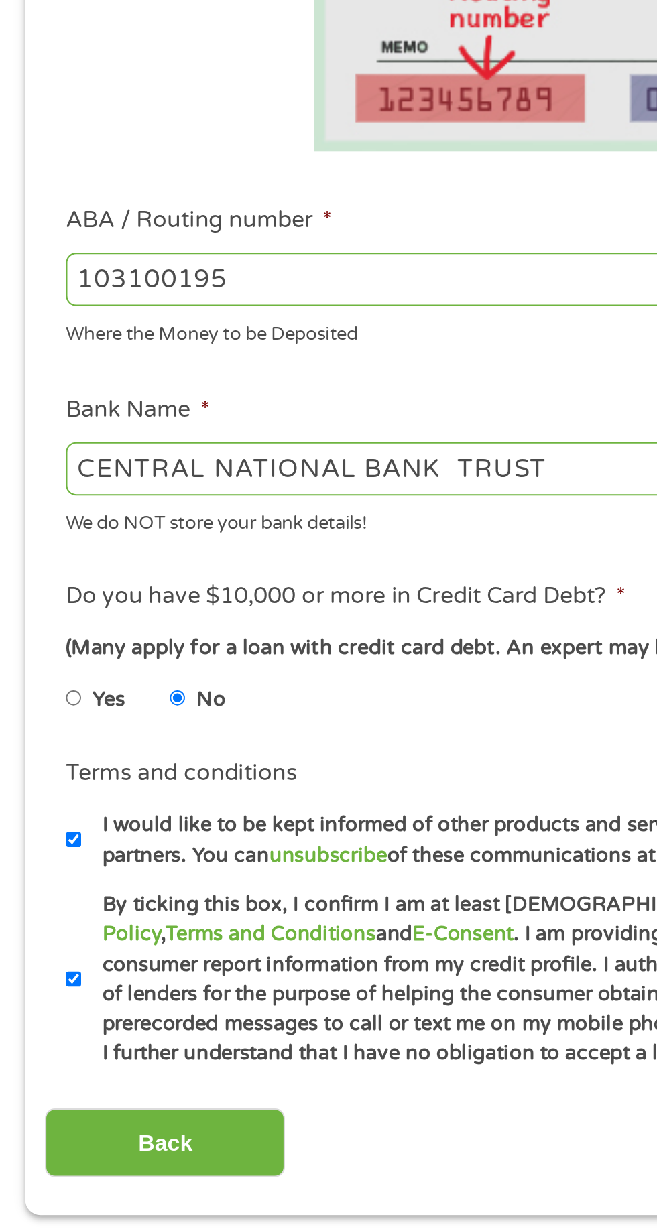
scroll to position [6, 0]
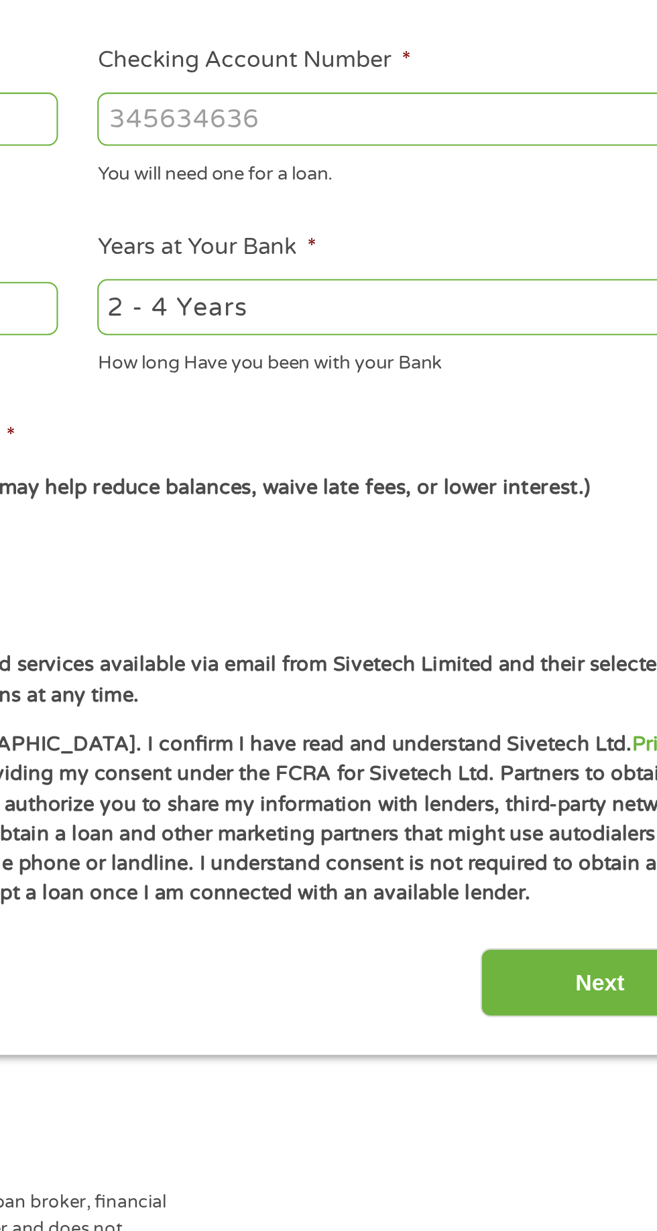
click at [567, 890] on input "Next" at bounding box center [578, 885] width 115 height 33
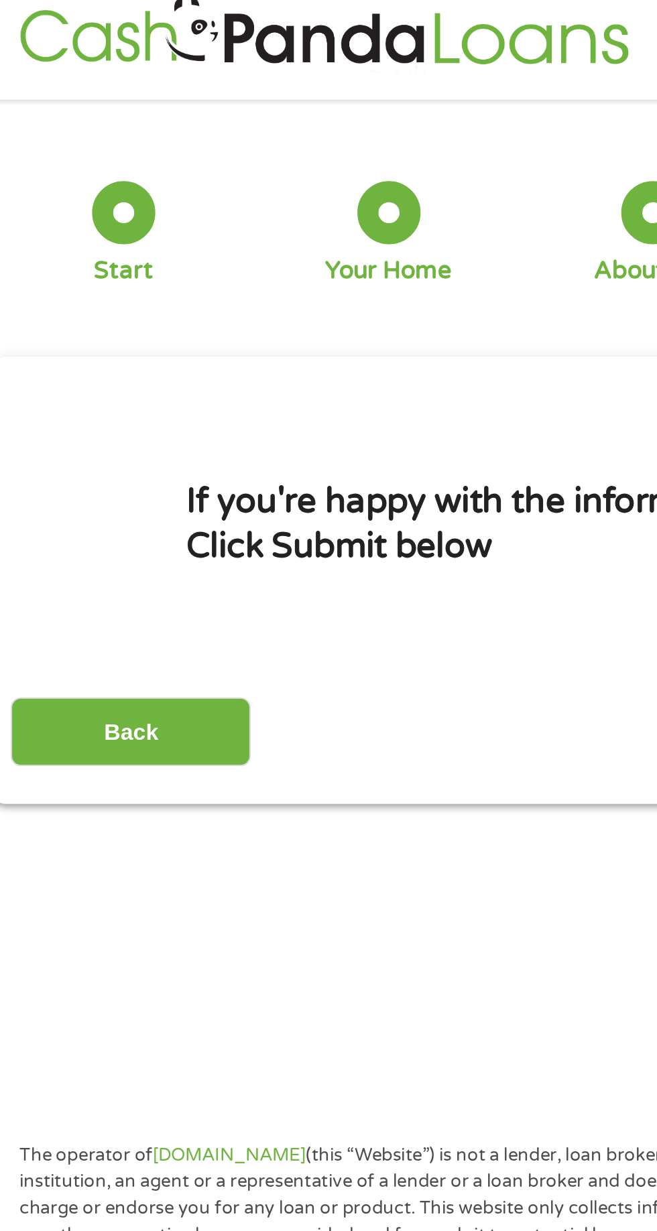
scroll to position [0, 0]
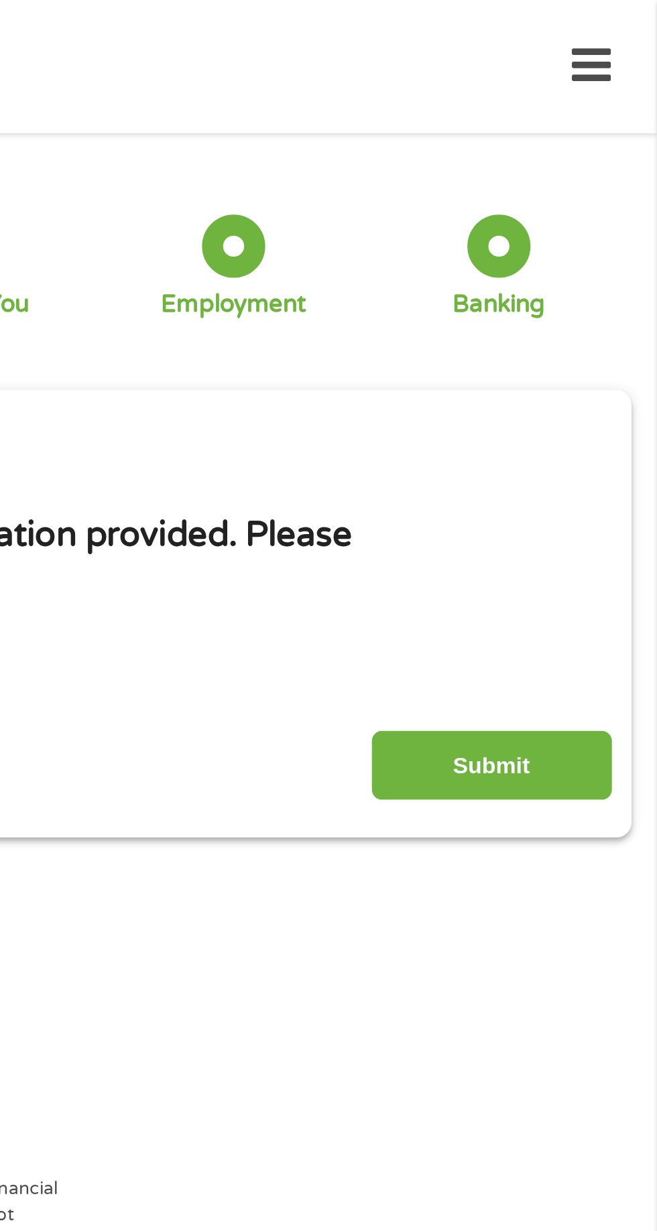
click at [590, 366] on input "Submit" at bounding box center [578, 365] width 115 height 33
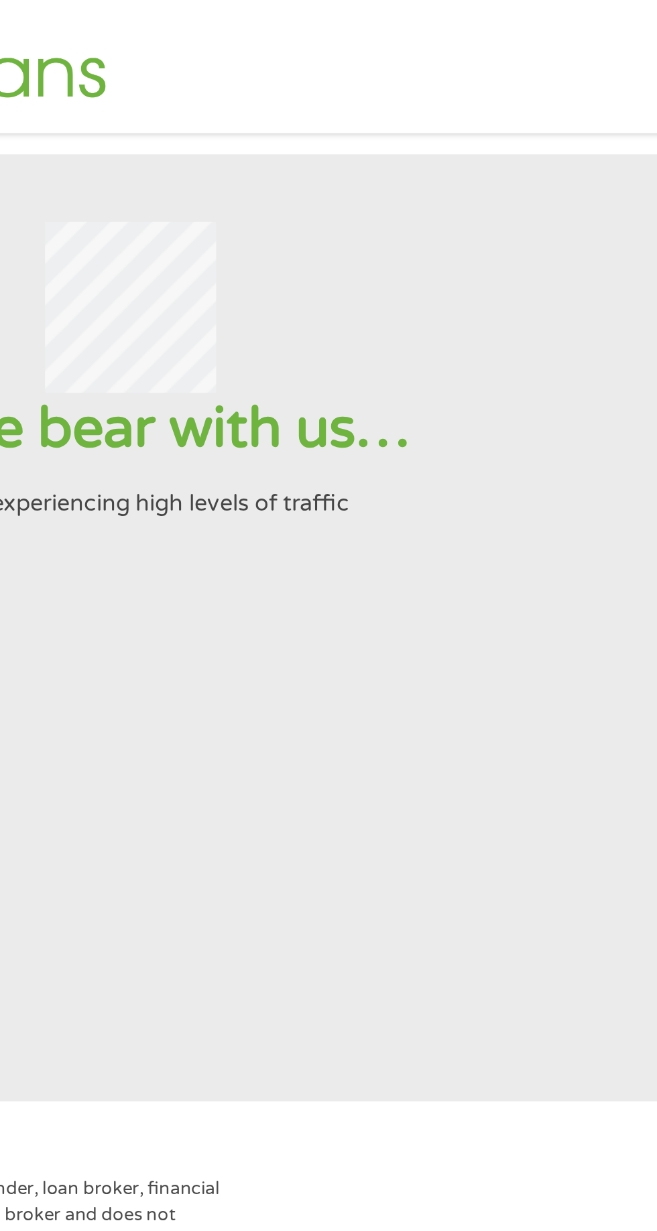
click at [367, 518] on section "Please bear with us… We are experiencing high levels of traffic" at bounding box center [328, 300] width 657 height 453
